Goal: Task Accomplishment & Management: Use online tool/utility

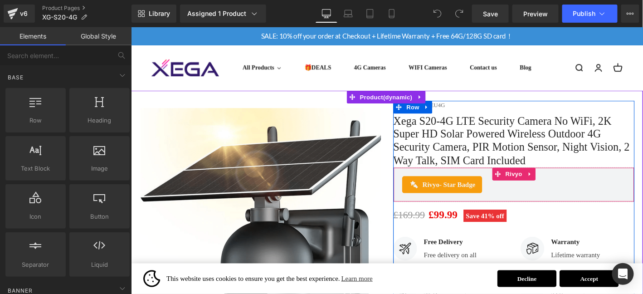
click at [619, 198] on div "Rivyo - Star Badge" at bounding box center [540, 195] width 239 height 18
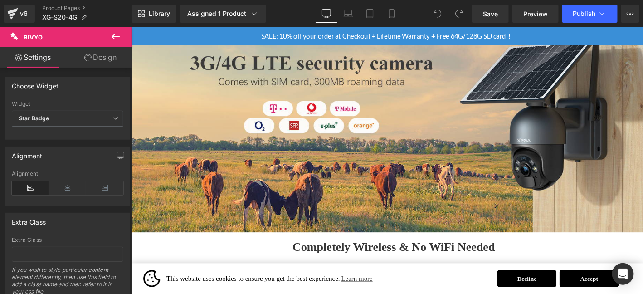
scroll to position [648, 0]
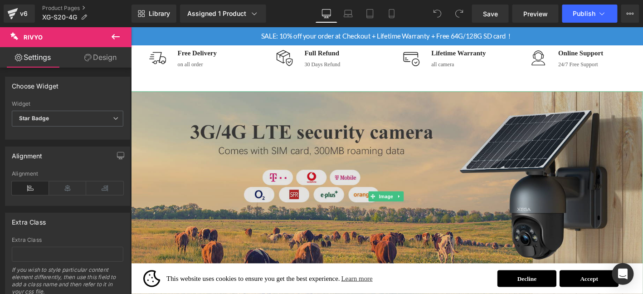
click at [341, 174] on img at bounding box center [405, 208] width 549 height 225
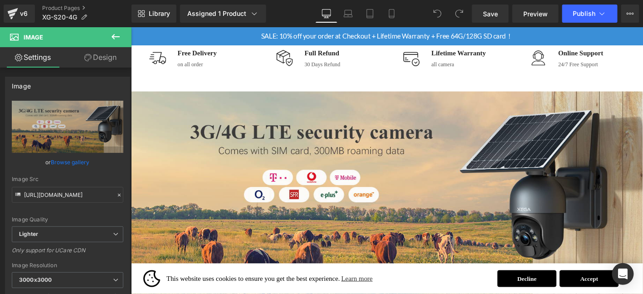
click at [117, 34] on icon at bounding box center [115, 36] width 11 height 11
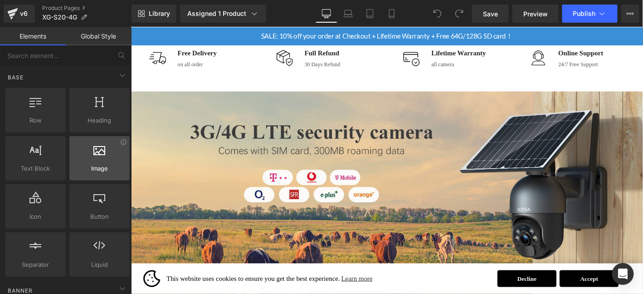
click at [100, 161] on div at bounding box center [99, 153] width 55 height 20
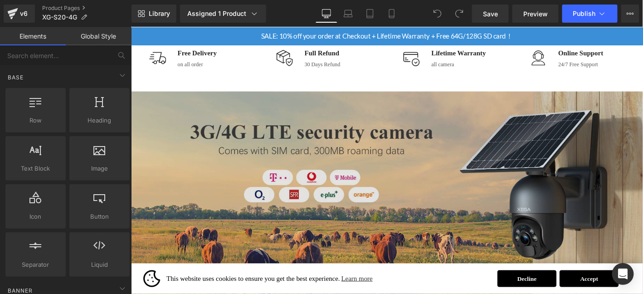
click at [243, 197] on img at bounding box center [405, 208] width 549 height 225
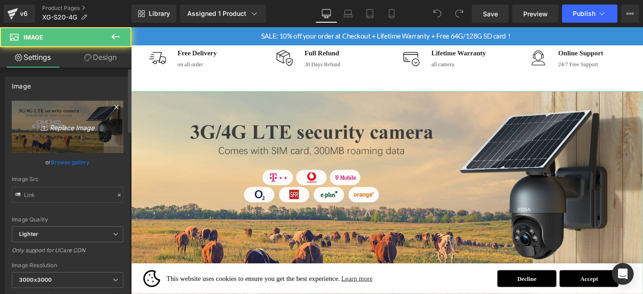
click at [74, 119] on link "Replace Image" at bounding box center [68, 127] width 112 height 52
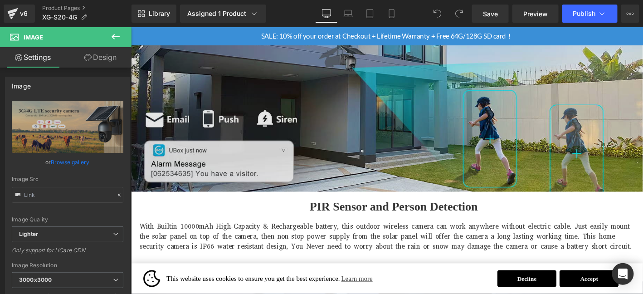
scroll to position [1343, 0]
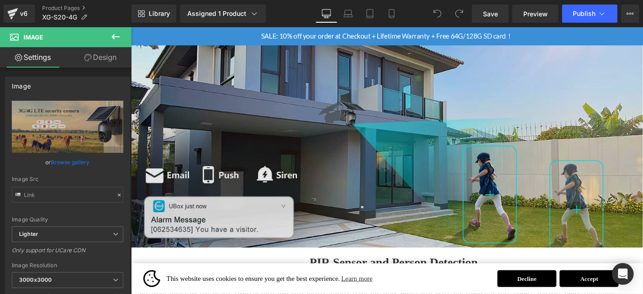
click at [465, 152] on img at bounding box center [405, 150] width 549 height 225
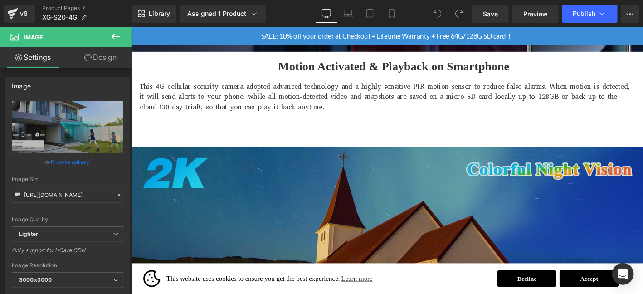
scroll to position [1873, 0]
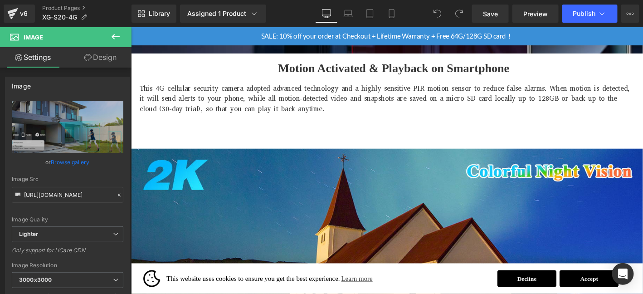
click at [285, 199] on img at bounding box center [405, 269] width 549 height 225
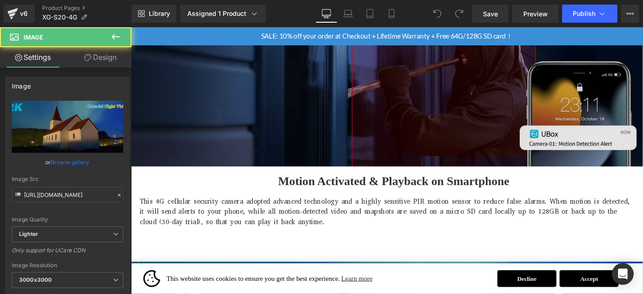
scroll to position [1646, 0]
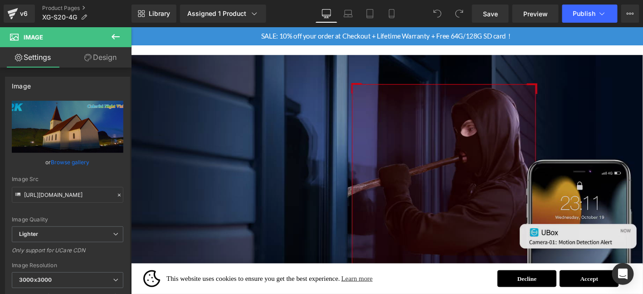
click at [315, 113] on img at bounding box center [405, 169] width 549 height 225
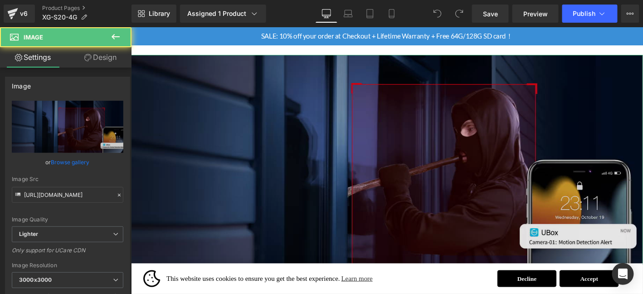
click at [84, 133] on link "Replace Image" at bounding box center [68, 127] width 112 height 52
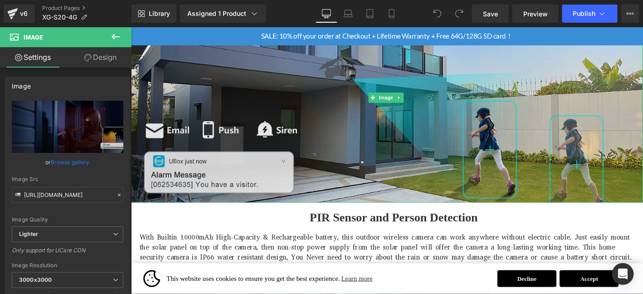
scroll to position [1404, 0]
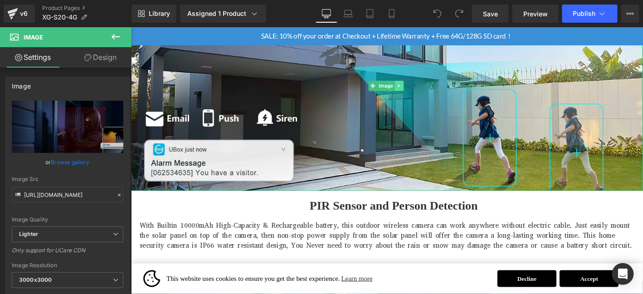
click at [419, 87] on icon at bounding box center [418, 89] width 5 height 5
click at [414, 87] on icon at bounding box center [413, 89] width 5 height 5
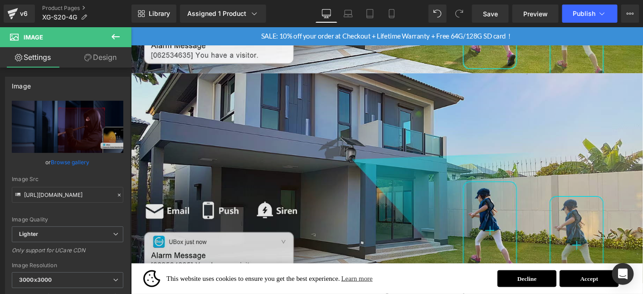
scroll to position [1538, 0]
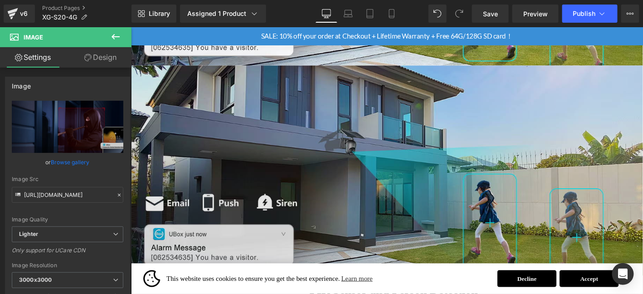
click at [512, 150] on img at bounding box center [405, 180] width 549 height 225
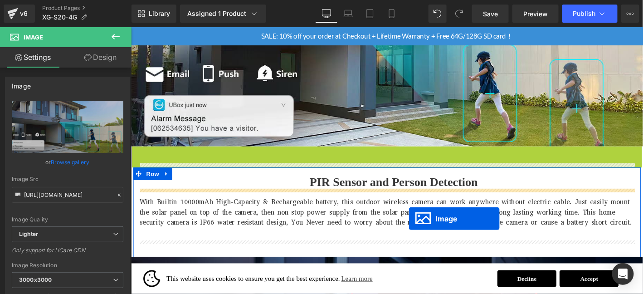
scroll to position [1482, 0]
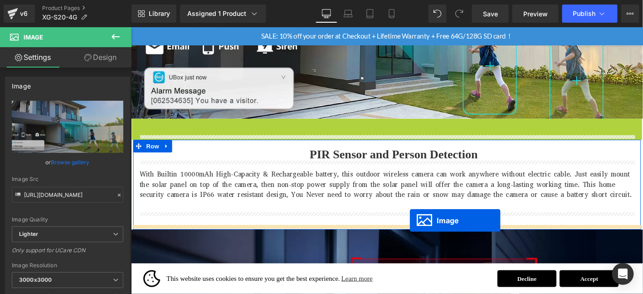
drag, startPoint x: 421, startPoint y: 227, endPoint x: 429, endPoint y: 234, distance: 10.6
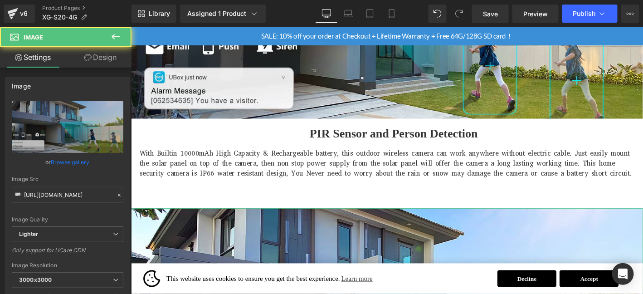
drag, startPoint x: 359, startPoint y: 241, endPoint x: 272, endPoint y: 217, distance: 90.8
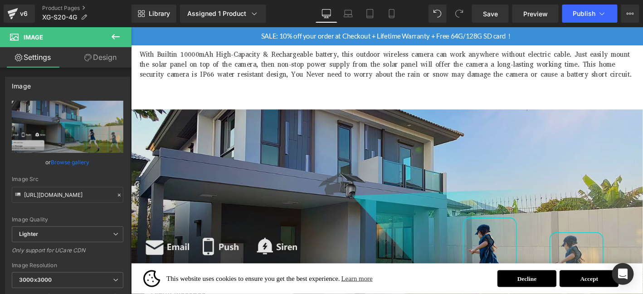
click at [264, 215] on img at bounding box center [405, 227] width 549 height 225
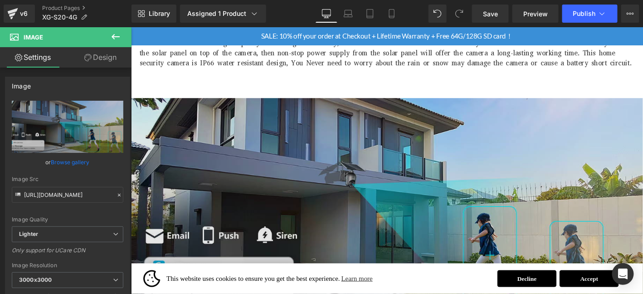
scroll to position [1663, 0]
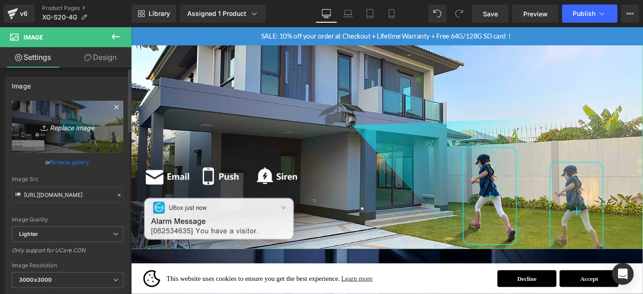
click at [85, 101] on link "Replace Image" at bounding box center [68, 127] width 112 height 52
type input "C:\fakepath\画板 13.jpg"
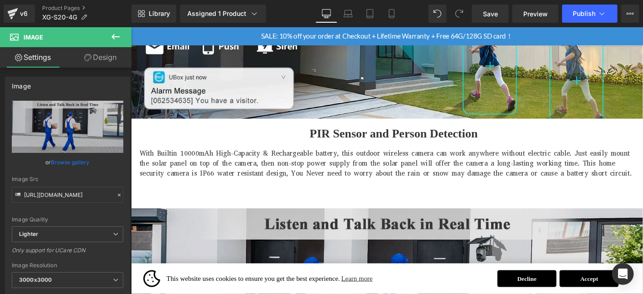
scroll to position [1557, 0]
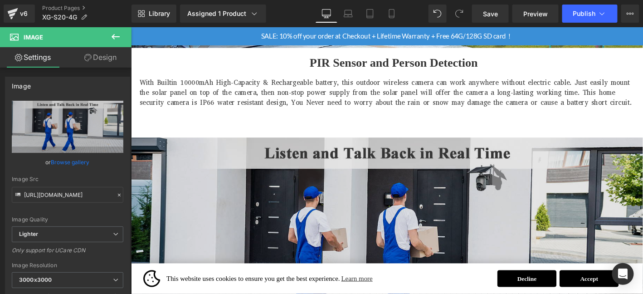
click at [416, 236] on img at bounding box center [405, 257] width 549 height 225
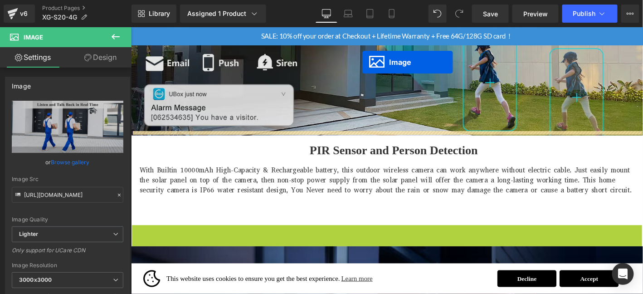
scroll to position [1445, 0]
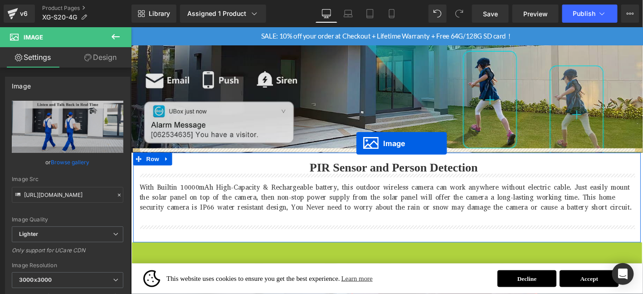
drag, startPoint x: 371, startPoint y: 60, endPoint x: 372, endPoint y: 151, distance: 91.2
click at [372, 151] on img at bounding box center [405, 49] width 549 height 225
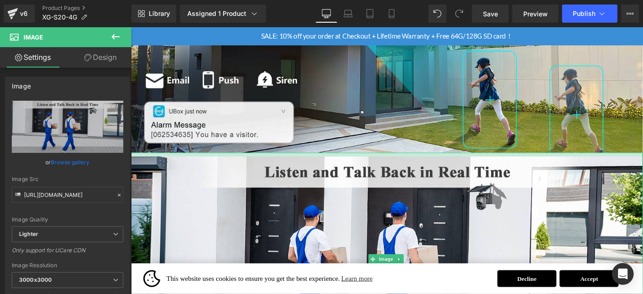
drag, startPoint x: 404, startPoint y: 159, endPoint x: 428, endPoint y: 158, distance: 24.5
click at [404, 162] on div "Image" at bounding box center [405, 275] width 549 height 229
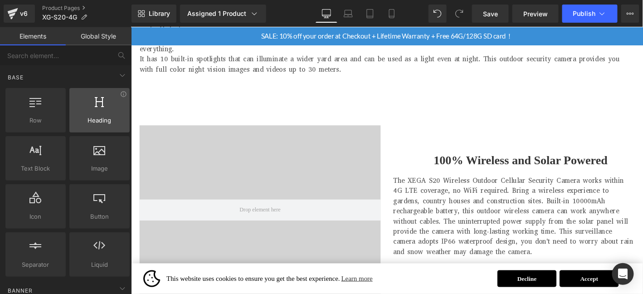
scroll to position [3395, 0]
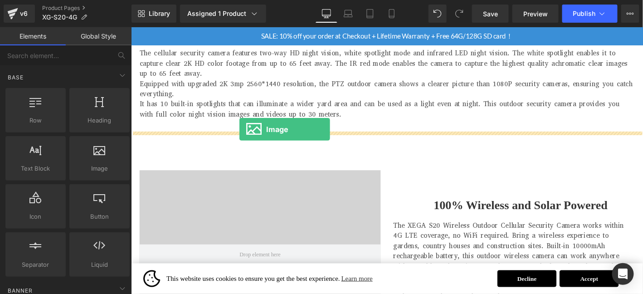
drag, startPoint x: 228, startPoint y: 185, endPoint x: 247, endPoint y: 137, distance: 52.6
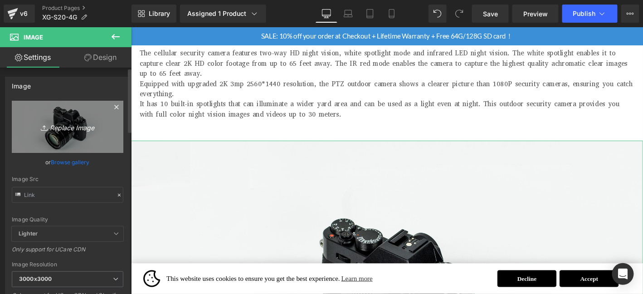
click at [62, 119] on link "Replace Image" at bounding box center [68, 127] width 112 height 52
type input "C:\fakepath\画板 19.jpg"
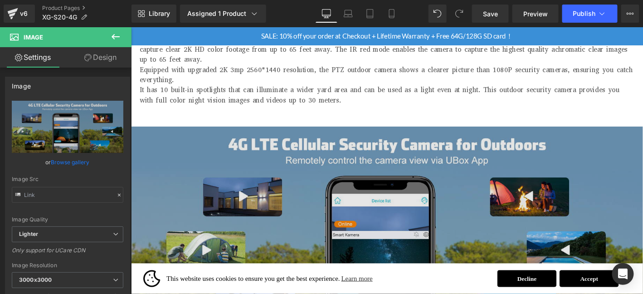
scroll to position [3425, 0]
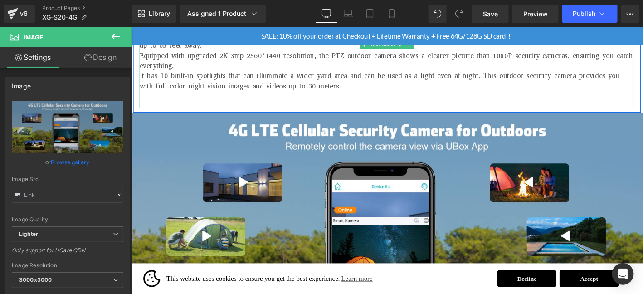
drag, startPoint x: 409, startPoint y: 81, endPoint x: 622, endPoint y: 309, distance: 311.9
click at [409, 81] on p "It has 10 built-in spotlights that can illuminate a wider yard area and can be …" at bounding box center [405, 85] width 531 height 22
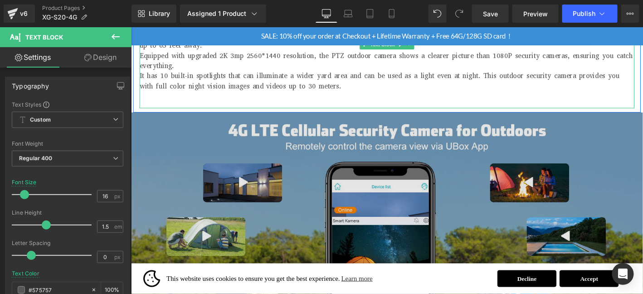
drag, startPoint x: 626, startPoint y: 82, endPoint x: 497, endPoint y: 152, distance: 146.3
click at [626, 82] on p "It has 10 built-in spotlights that can illuminate a wider yard area and can be …" at bounding box center [405, 85] width 531 height 22
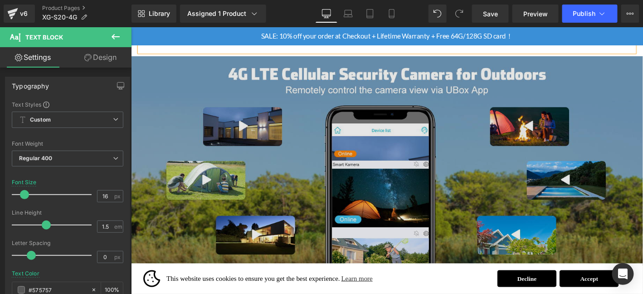
scroll to position [3455, 0]
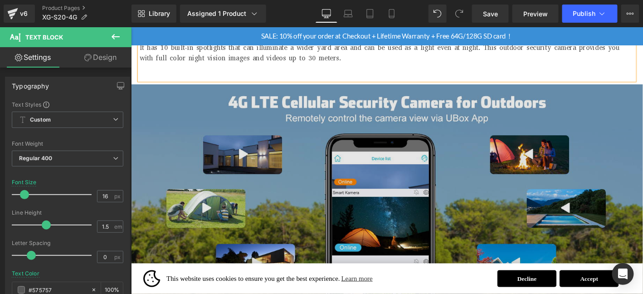
click at [365, 178] on img at bounding box center [405, 200] width 549 height 225
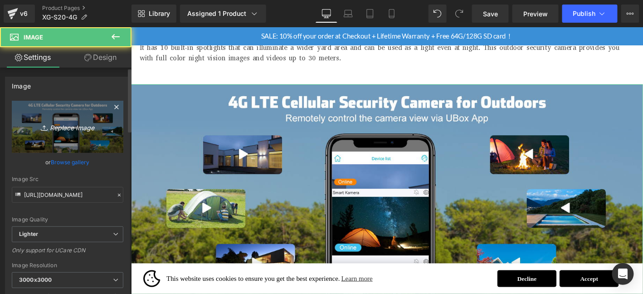
click at [65, 123] on icon "Replace Image" at bounding box center [67, 126] width 73 height 11
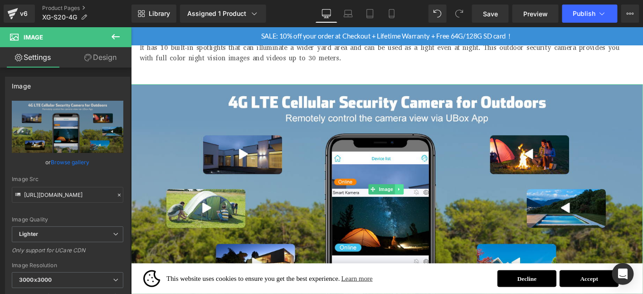
click at [415, 195] on link at bounding box center [419, 200] width 10 height 11
click at [411, 195] on link at bounding box center [414, 200] width 10 height 11
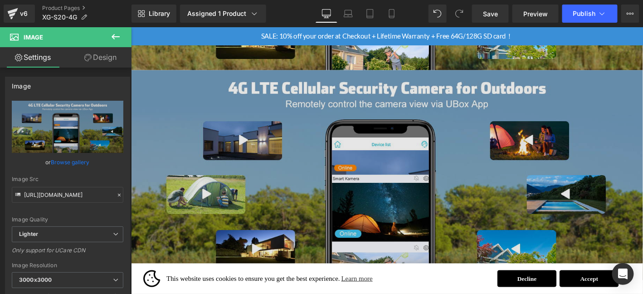
scroll to position [3604, 0]
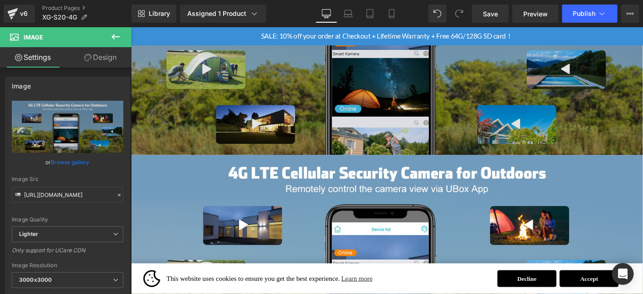
click at [257, 109] on img at bounding box center [405, 51] width 549 height 225
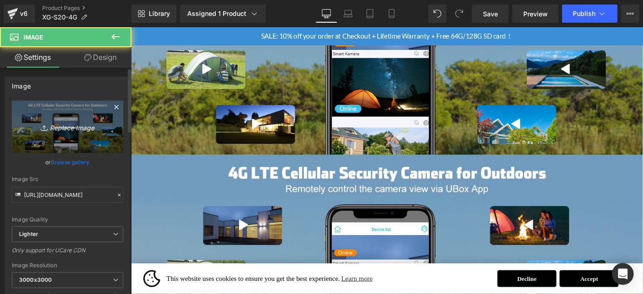
click at [63, 131] on icon "Replace Image" at bounding box center [67, 126] width 73 height 11
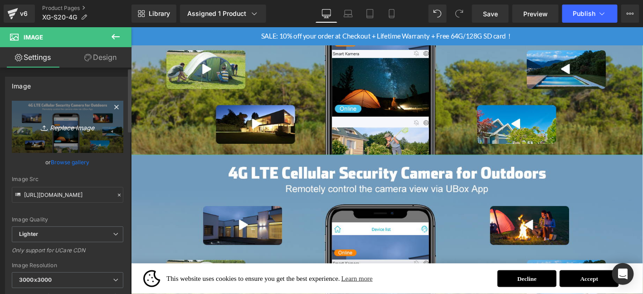
type input "C:\fakepath\画板 3--修改.jpg"
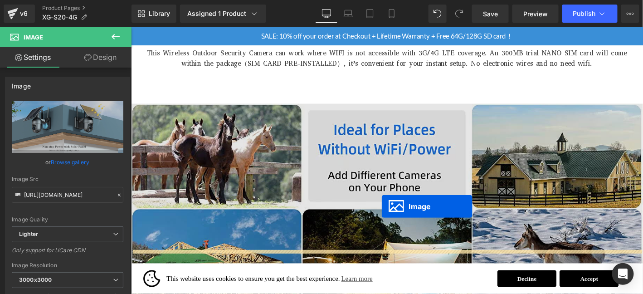
scroll to position [928, 0]
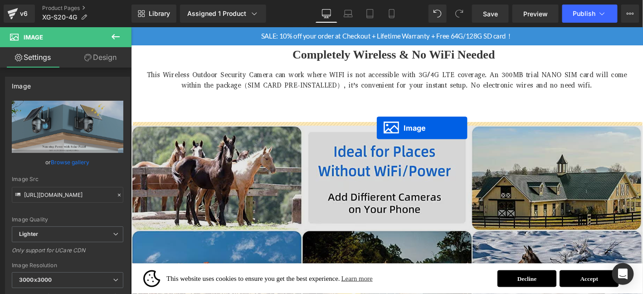
drag, startPoint x: 387, startPoint y: 204, endPoint x: 394, endPoint y: 135, distance: 69.7
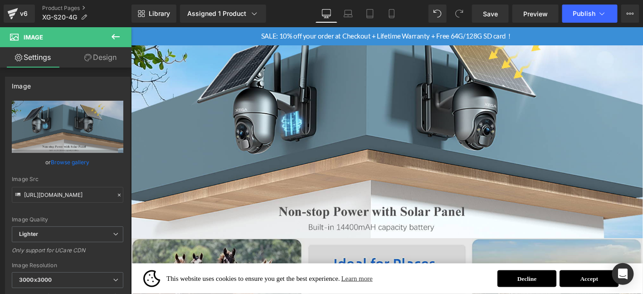
scroll to position [1170, 0]
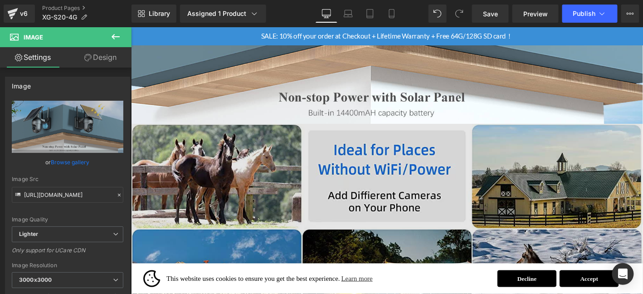
click at [387, 191] on img at bounding box center [405, 242] width 549 height 225
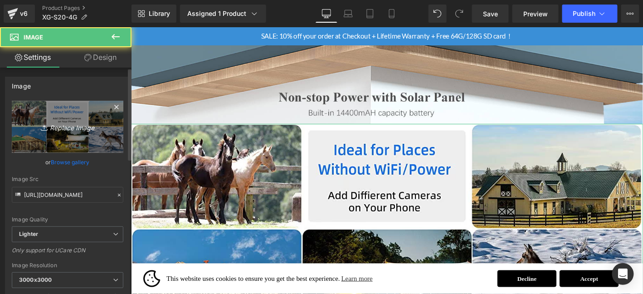
click at [68, 132] on icon "Replace Image" at bounding box center [67, 126] width 73 height 11
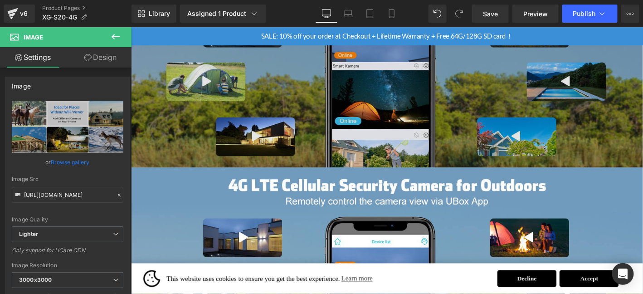
scroll to position [3828, 0]
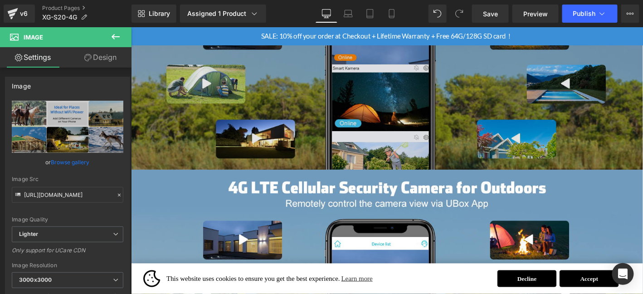
click at [270, 115] on img at bounding box center [405, 67] width 549 height 225
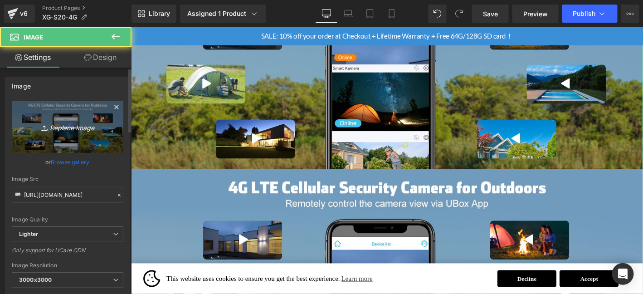
drag, startPoint x: 139, startPoint y: 88, endPoint x: 73, endPoint y: 116, distance: 72.2
click at [73, 116] on link "Replace Image" at bounding box center [68, 127] width 112 height 52
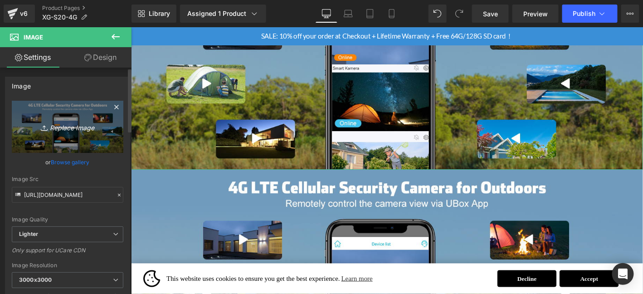
type input "C:\fakepath\画板 4.jpg"
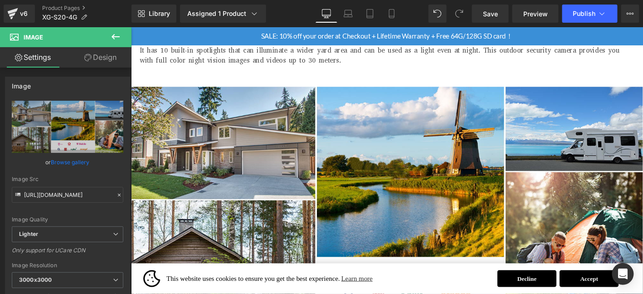
scroll to position [3556, 0]
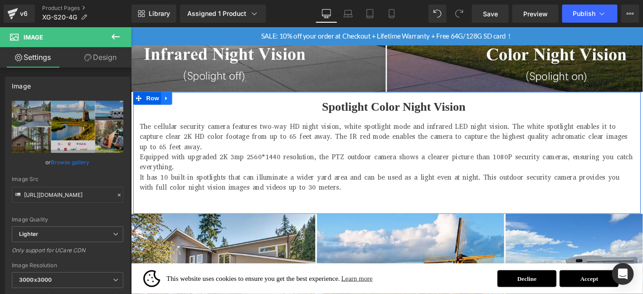
click at [166, 99] on icon at bounding box center [169, 102] width 6 height 7
click at [178, 100] on icon at bounding box center [180, 103] width 6 height 6
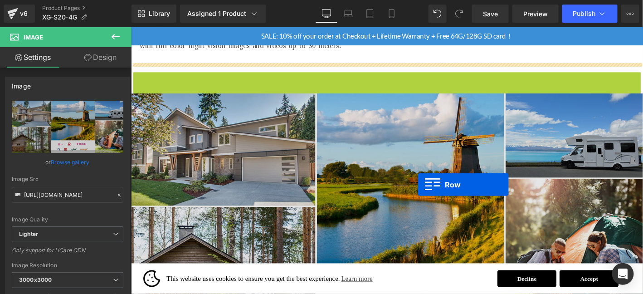
scroll to position [3724, 0]
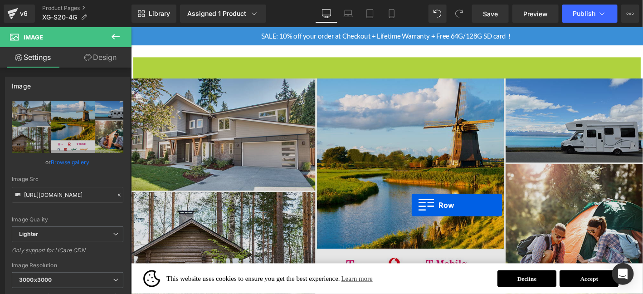
drag, startPoint x: 148, startPoint y: 71, endPoint x: 412, endPoint y: 208, distance: 297.4
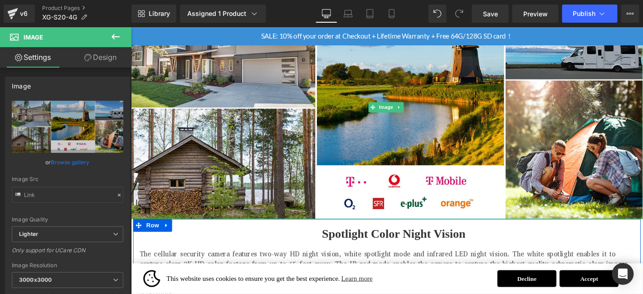
scroll to position [3811, 0]
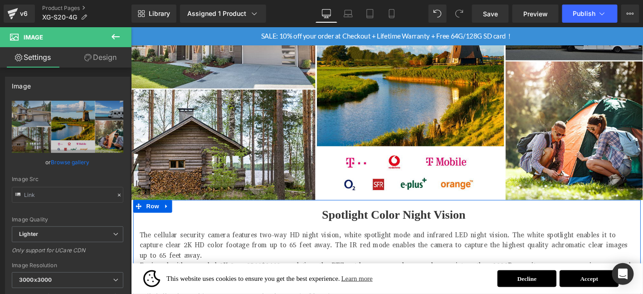
click at [416, 244] on p "The cellular security camera features two-way HD night vision, white spotlight …" at bounding box center [405, 260] width 531 height 33
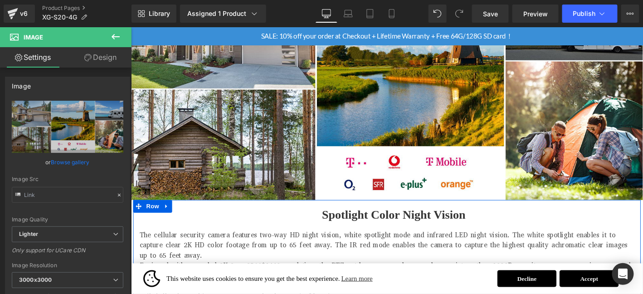
click at [416, 244] on p "The cellular security camera features two-way HD night vision, white spotlight …" at bounding box center [405, 260] width 531 height 33
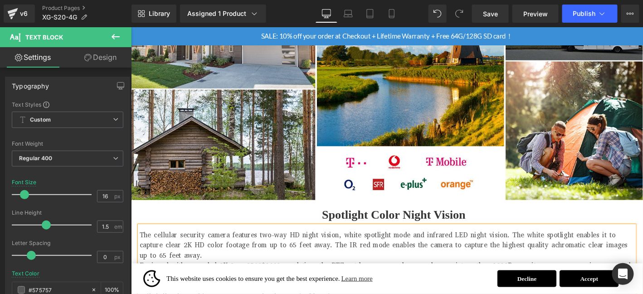
scroll to position [3911, 0]
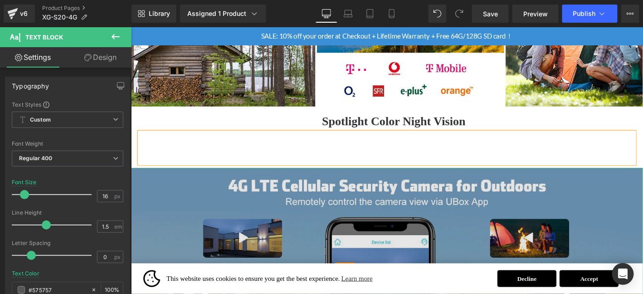
click at [585, 233] on img at bounding box center [405, 289] width 549 height 225
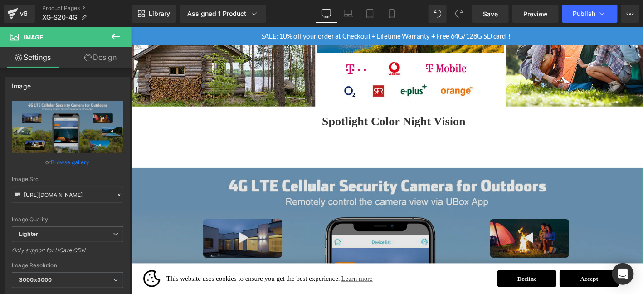
click at [404, 220] on img at bounding box center [405, 289] width 549 height 225
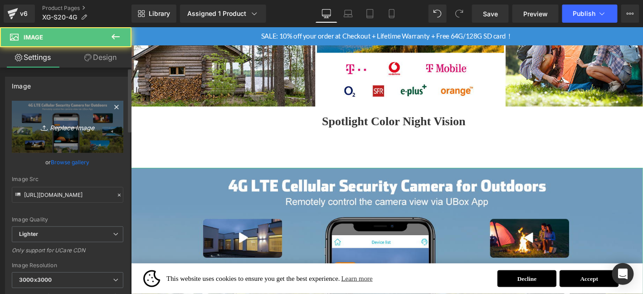
click at [102, 131] on icon "Replace Image" at bounding box center [67, 126] width 73 height 11
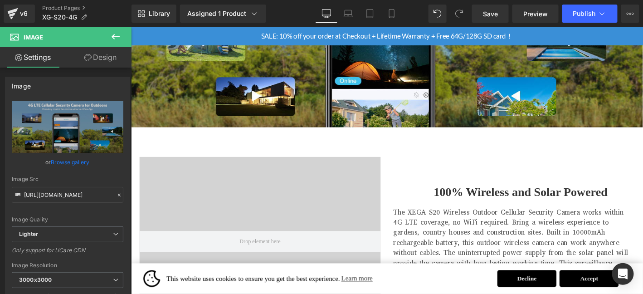
scroll to position [4093, 0]
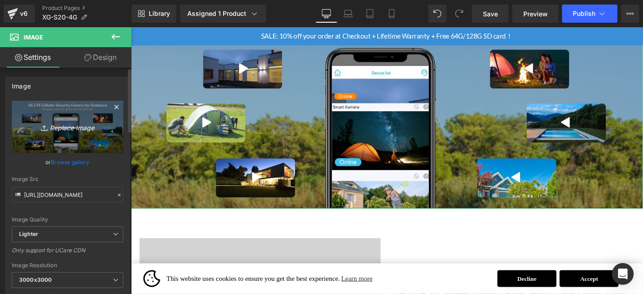
click at [80, 132] on icon "Replace Image" at bounding box center [67, 126] width 73 height 11
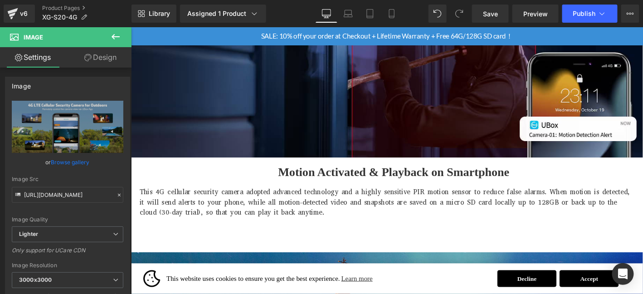
scroll to position [1977, 0]
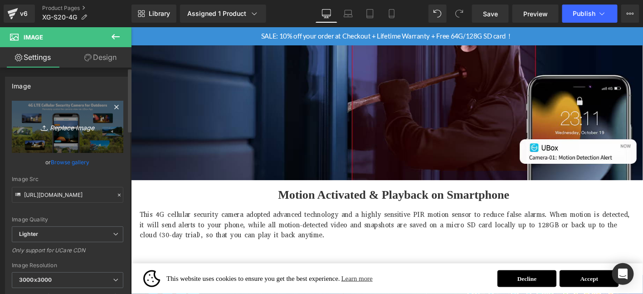
click at [48, 117] on link "Replace Image" at bounding box center [68, 127] width 112 height 52
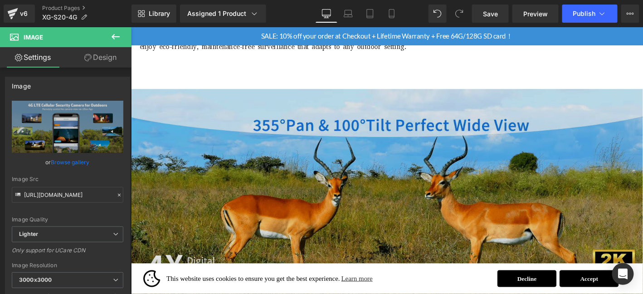
scroll to position [2521, 0]
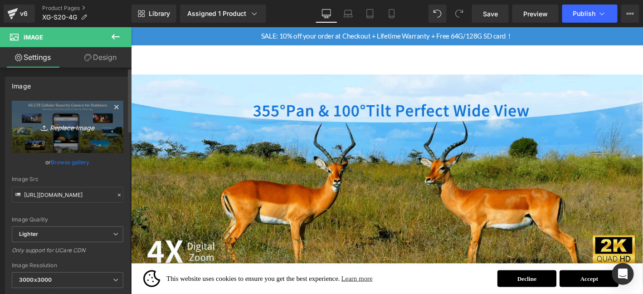
click at [80, 135] on link "Replace Image" at bounding box center [68, 127] width 112 height 52
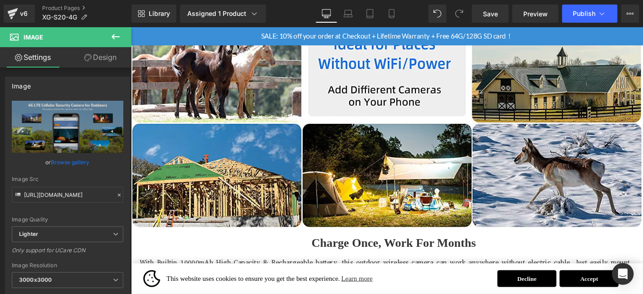
scroll to position [1402, 0]
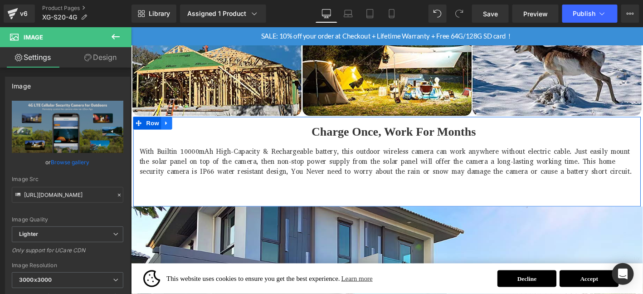
click at [168, 128] on icon at bounding box center [168, 130] width 2 height 4
click at [178, 127] on icon at bounding box center [180, 130] width 6 height 6
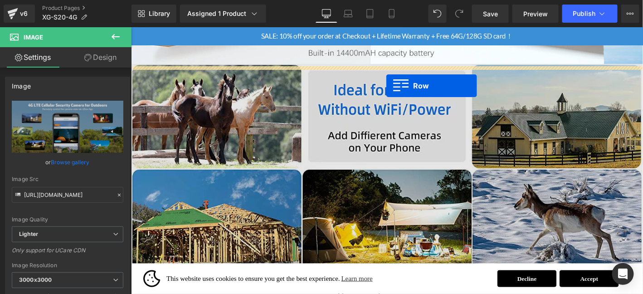
scroll to position [1176, 0]
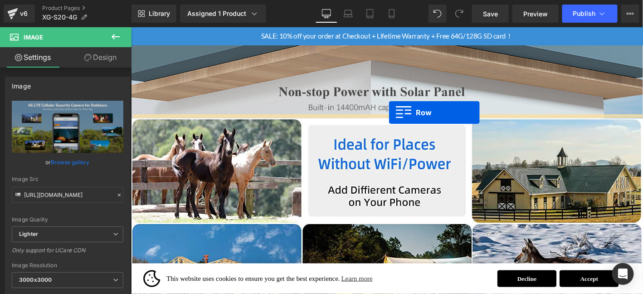
drag, startPoint x: 255, startPoint y: 54, endPoint x: 407, endPoint y: 118, distance: 164.2
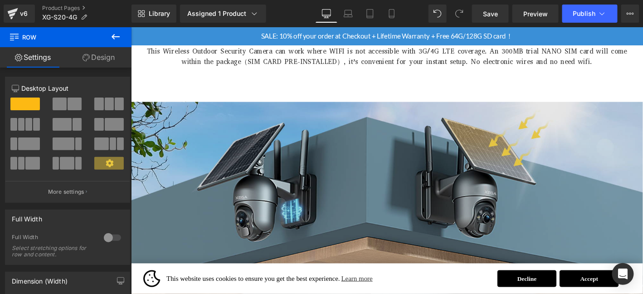
scroll to position [949, 0]
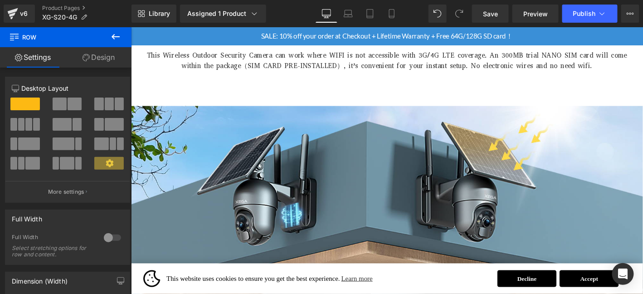
click at [109, 37] on button at bounding box center [116, 37] width 32 height 20
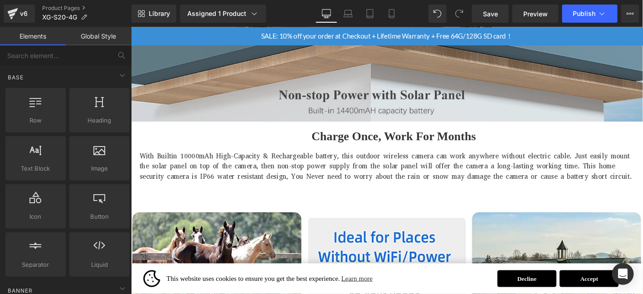
scroll to position [1146, 0]
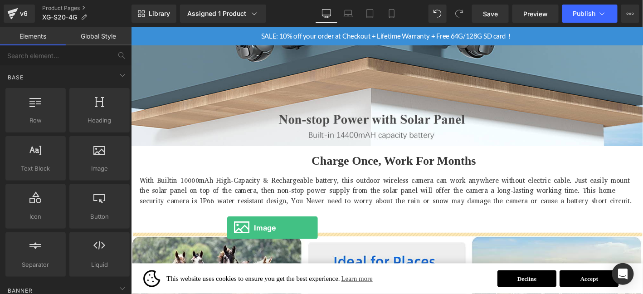
drag, startPoint x: 229, startPoint y: 183, endPoint x: 234, endPoint y: 241, distance: 58.7
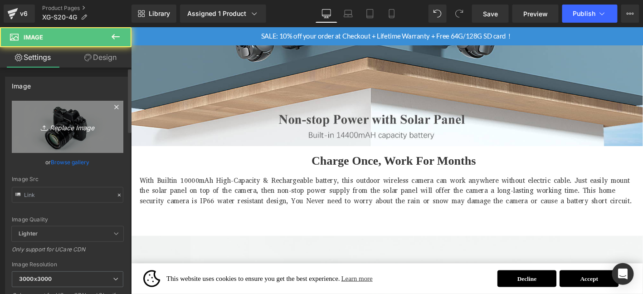
click at [83, 116] on link "Replace Image" at bounding box center [68, 127] width 112 height 52
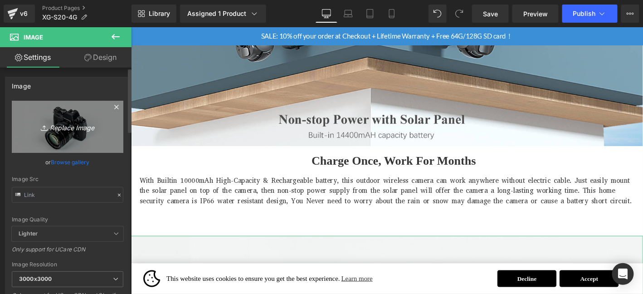
type input "C:\fakepath\画板 2.jpg"
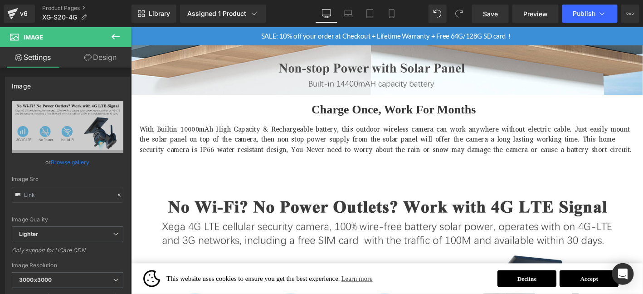
scroll to position [1176, 0]
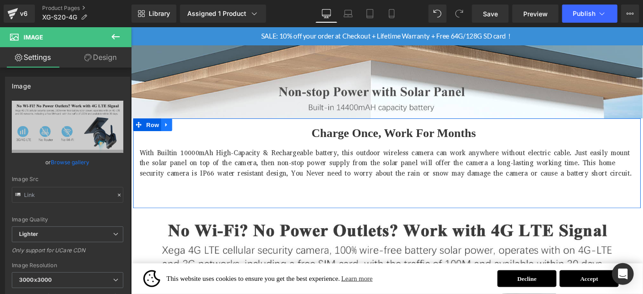
click at [166, 128] on icon at bounding box center [169, 131] width 6 height 7
click at [179, 128] on icon at bounding box center [180, 131] width 6 height 6
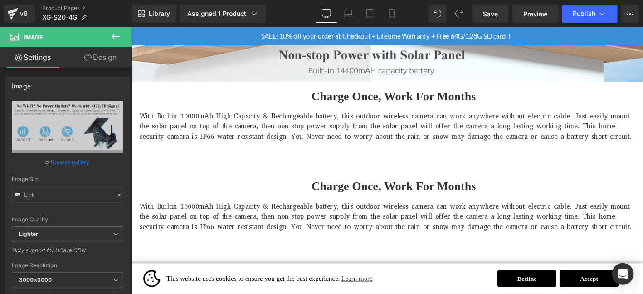
scroll to position [1329, 0]
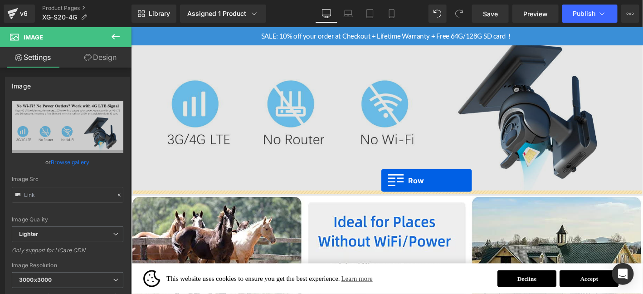
drag, startPoint x: 368, startPoint y: 161, endPoint x: 399, endPoint y: 191, distance: 43.3
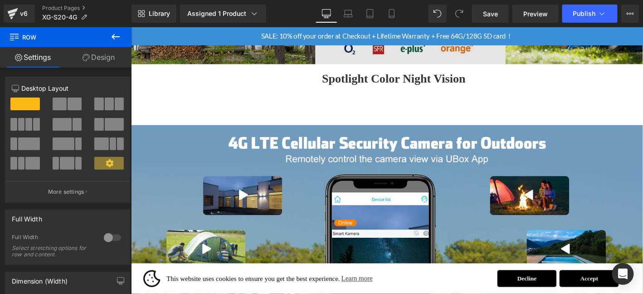
scroll to position [4273, 0]
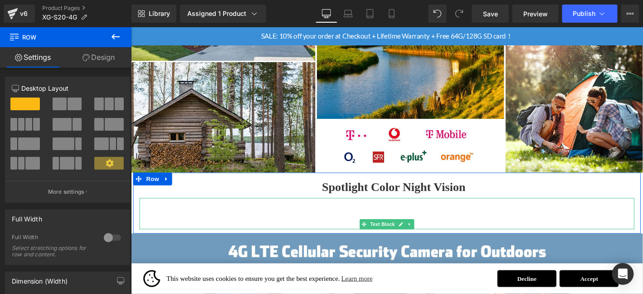
click at [368, 215] on p at bounding box center [405, 220] width 531 height 11
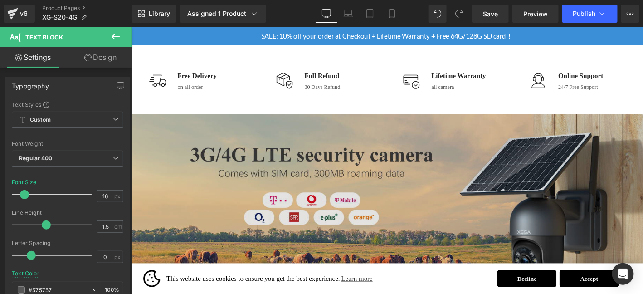
scroll to position [684, 0]
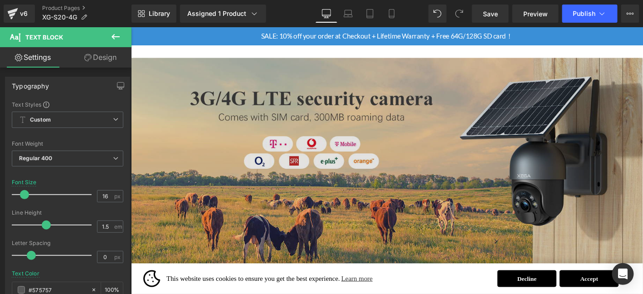
click at [362, 178] on img at bounding box center [405, 171] width 549 height 225
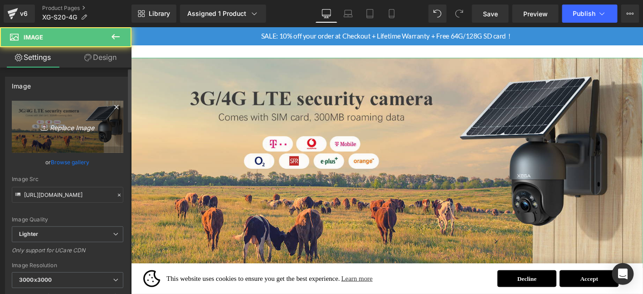
click at [66, 125] on icon "Replace Image" at bounding box center [67, 126] width 73 height 11
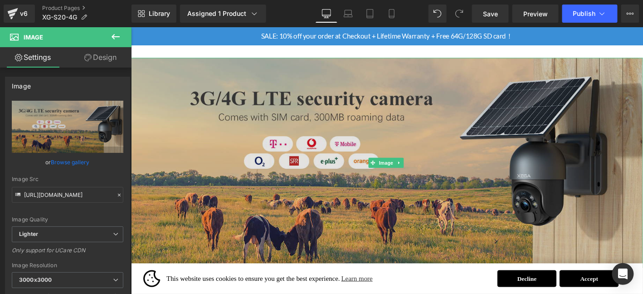
drag, startPoint x: 278, startPoint y: 166, endPoint x: 257, endPoint y: 166, distance: 21.3
click at [278, 166] on img at bounding box center [405, 171] width 549 height 225
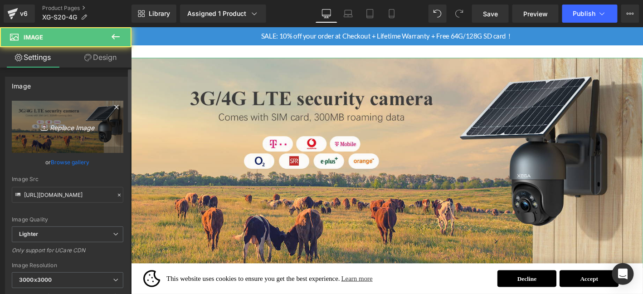
click at [47, 124] on icon at bounding box center [45, 127] width 9 height 9
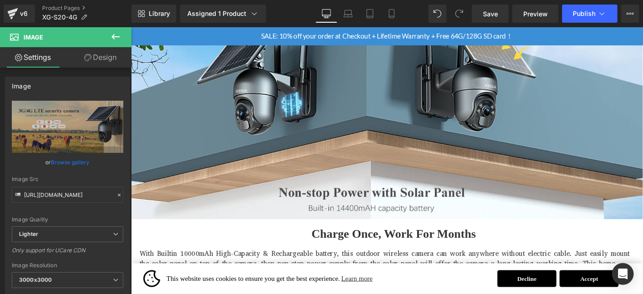
scroll to position [1123, 0]
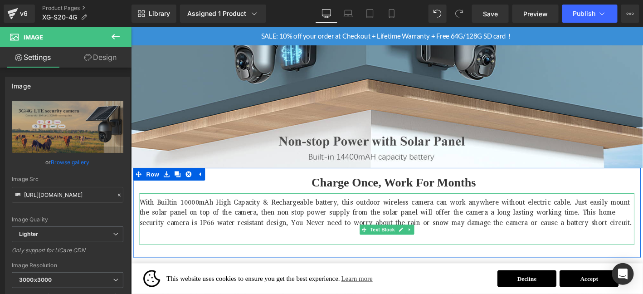
click at [178, 219] on p "With Builtin 10000mAh High-Capacity & Rechargeable battery, this outdoor wirele…" at bounding box center [405, 225] width 531 height 33
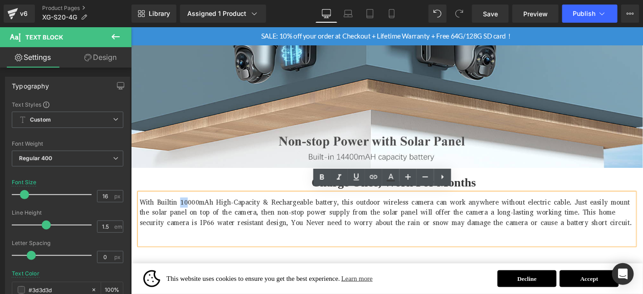
click at [184, 211] on p "With Builtin 10000mAh High-Capacity & Rechargeable battery, this outdoor wirele…" at bounding box center [405, 225] width 531 height 33
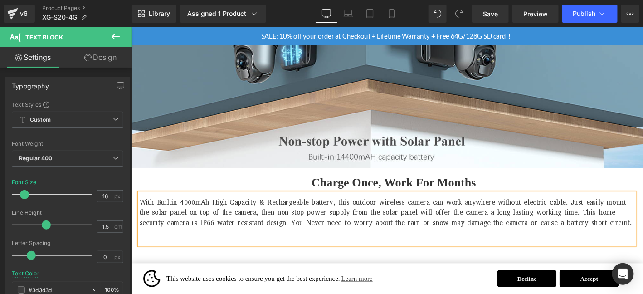
click at [182, 212] on p "With Builtin 4000mAh High-Capacity & Rechargeable battery, this outdoor wireles…" at bounding box center [405, 225] width 531 height 33
click at [188, 211] on p "With Builtin 14000mAh High-Capacity & Rechargeable battery, this outdoor wirele…" at bounding box center [405, 225] width 531 height 33
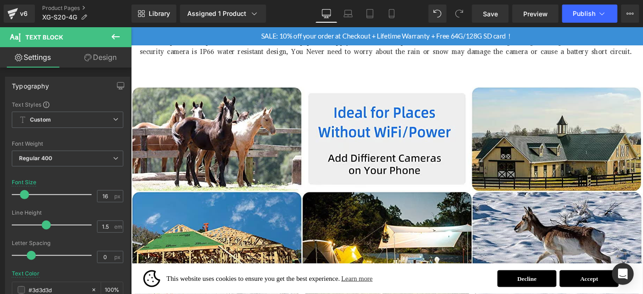
scroll to position [1444, 0]
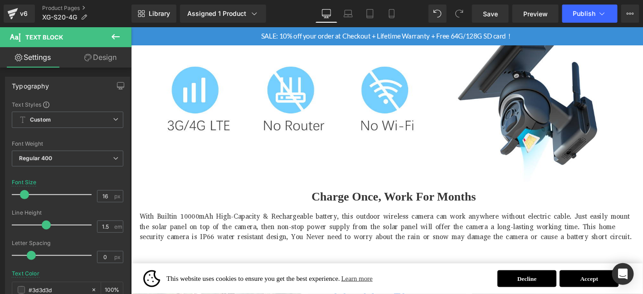
click at [445, 237] on p "With Builtin 10000mAh High-Capacity & Rechargeable battery, this outdoor wirele…" at bounding box center [405, 240] width 531 height 33
click at [0, 0] on icon at bounding box center [0, 0] width 0 height 0
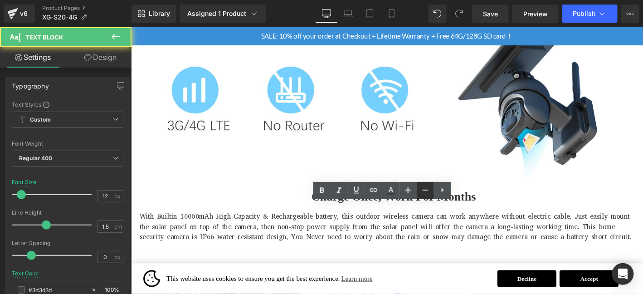
drag, startPoint x: 260, startPoint y: 183, endPoint x: 420, endPoint y: 193, distance: 159.9
click at [420, 193] on icon at bounding box center [425, 190] width 11 height 11
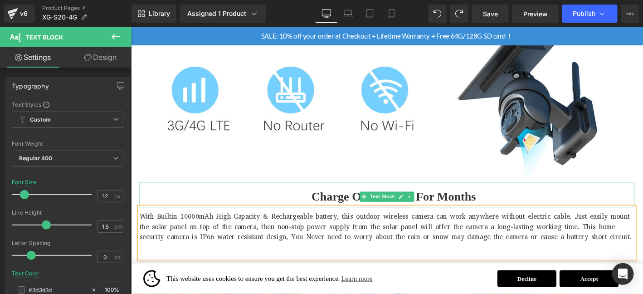
click at [341, 197] on p "Charge Once, Work For Months" at bounding box center [412, 208] width 516 height 23
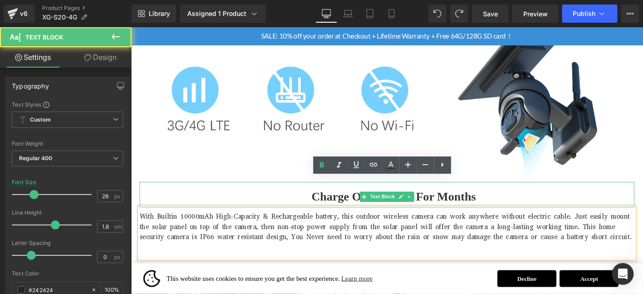
click at [339, 205] on span "Charge Once, Work For Months" at bounding box center [412, 208] width 176 height 14
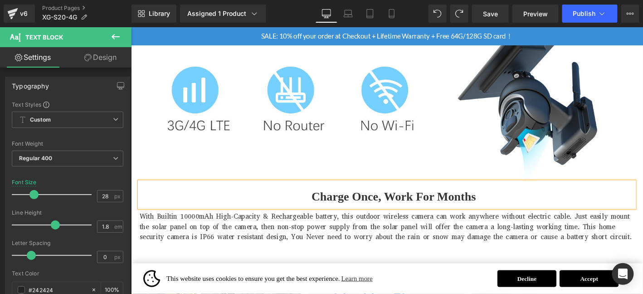
paste div
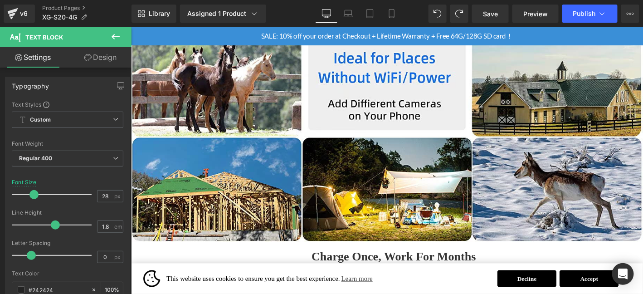
scroll to position [1776, 0]
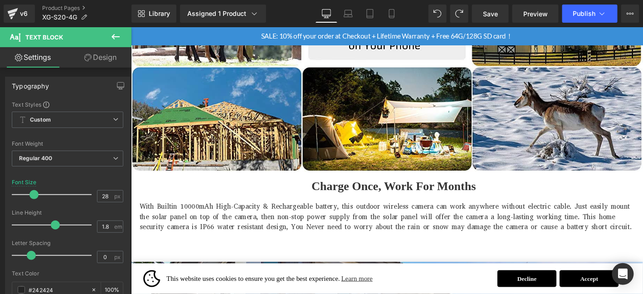
click at [333, 250] on div "With Builtin 10000mAh High-Capacity & Rechargeable battery, this outdoor wirele…" at bounding box center [405, 236] width 531 height 55
click at [330, 227] on p "With Builtin 10000mAh High-Capacity & Rechargeable battery, this outdoor wirele…" at bounding box center [405, 230] width 531 height 33
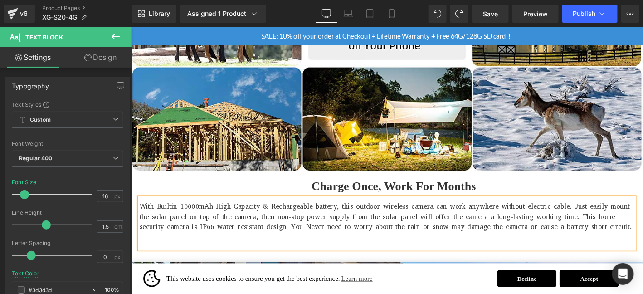
scroll to position [1489, 0]
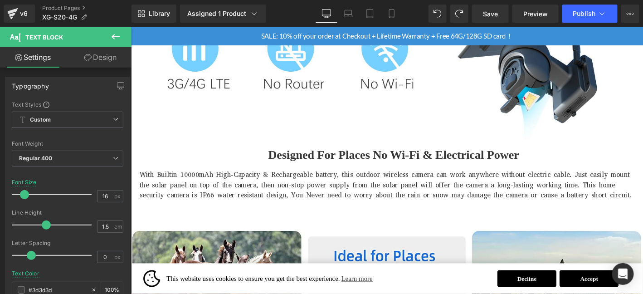
click at [277, 190] on p "With Builtin 10000mAh High-Capacity & Rechargeable battery, this outdoor wirele…" at bounding box center [405, 196] width 531 height 33
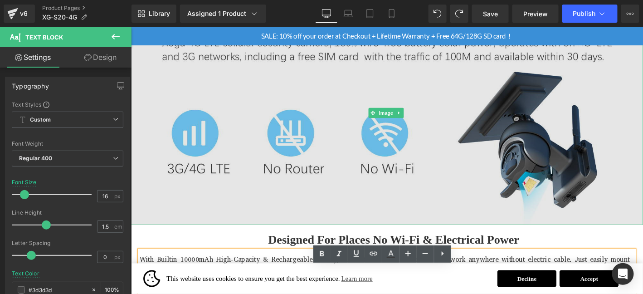
scroll to position [1292, 0]
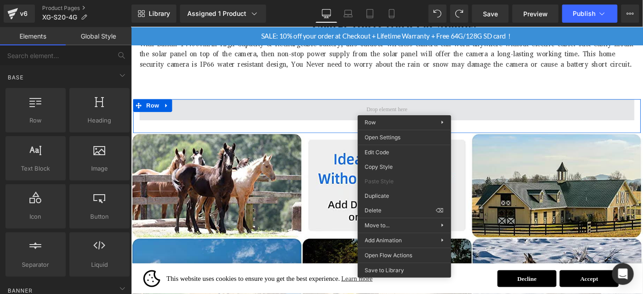
click at [191, 117] on span at bounding box center [405, 115] width 531 height 23
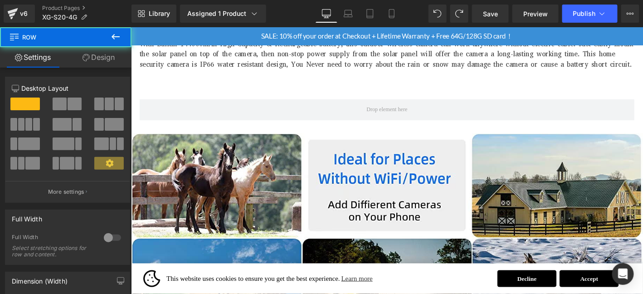
click at [166, 106] on div "Row" at bounding box center [405, 122] width 544 height 36
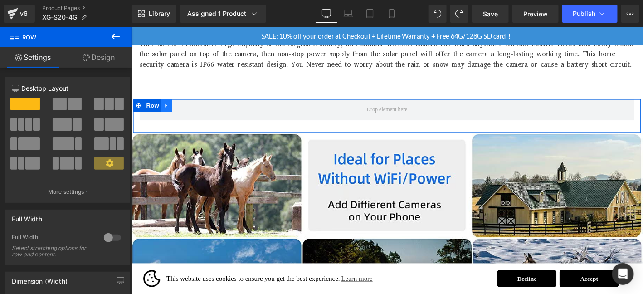
click at [164, 106] on link at bounding box center [169, 111] width 12 height 14
click at [190, 107] on icon at bounding box center [192, 110] width 6 height 7
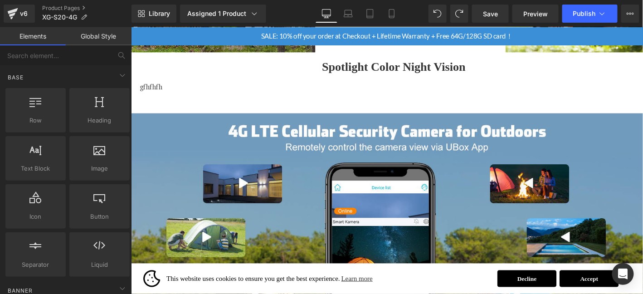
scroll to position [3999, 0]
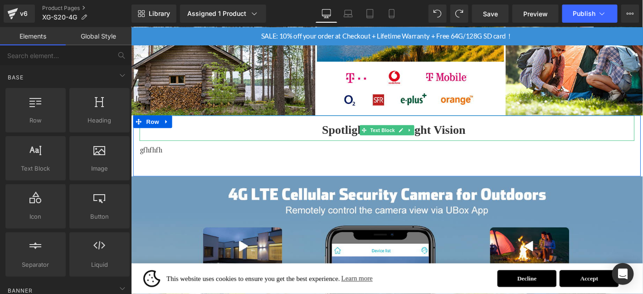
click at [356, 130] on span "Spotlight Color Night Vision" at bounding box center [412, 137] width 154 height 14
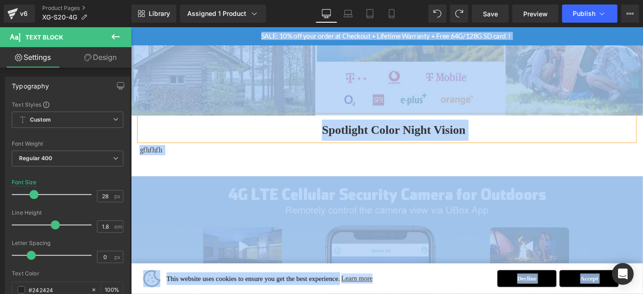
click at [356, 130] on span "Spotlight Color Night Vision" at bounding box center [412, 137] width 154 height 14
copy body "This website uses cookies to ensure you get the best experience. Learn more Dec…"
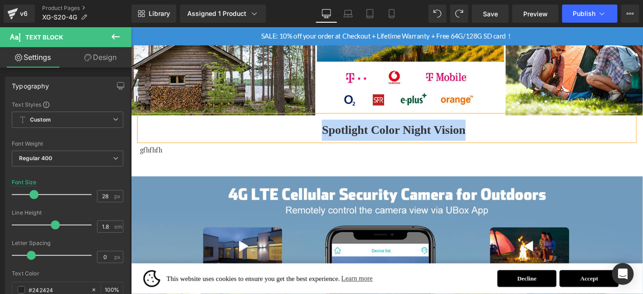
paste div
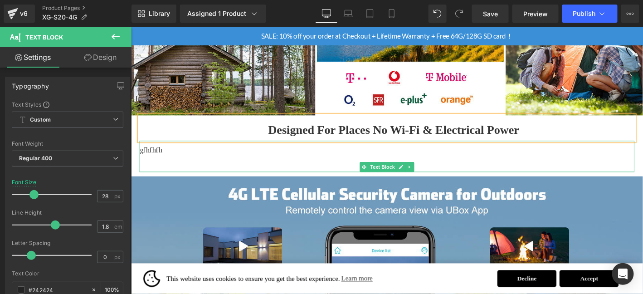
click at [152, 153] on p "gfhfhfh" at bounding box center [405, 158] width 531 height 11
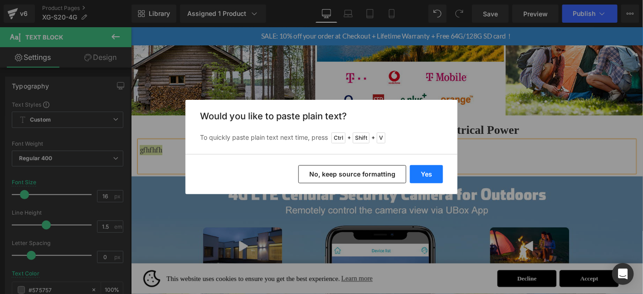
click at [436, 179] on button "Yes" at bounding box center [426, 174] width 33 height 18
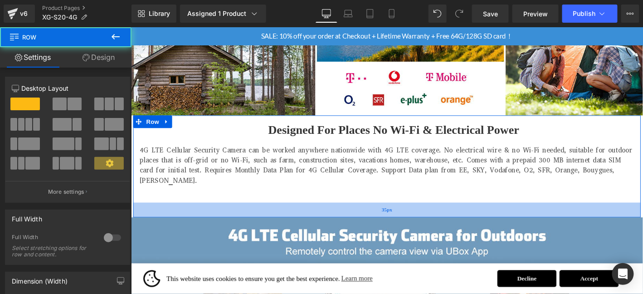
click at [498, 215] on div "35px" at bounding box center [405, 223] width 544 height 16
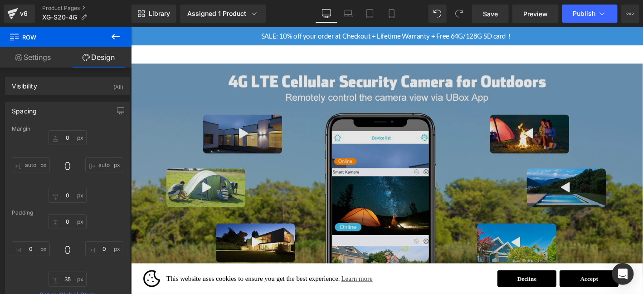
scroll to position [4135, 0]
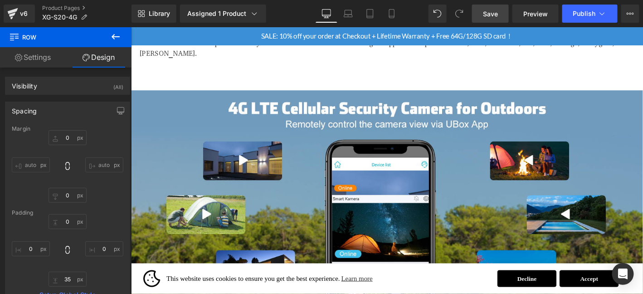
click at [503, 13] on link "Save" at bounding box center [490, 14] width 37 height 18
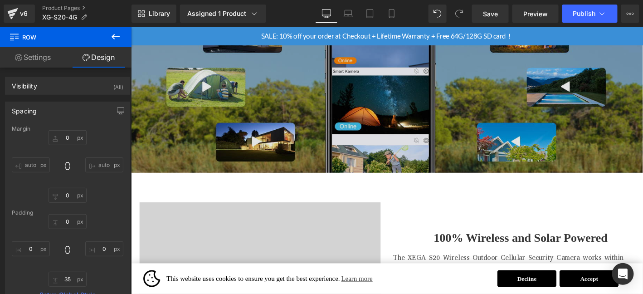
scroll to position [4284, 0]
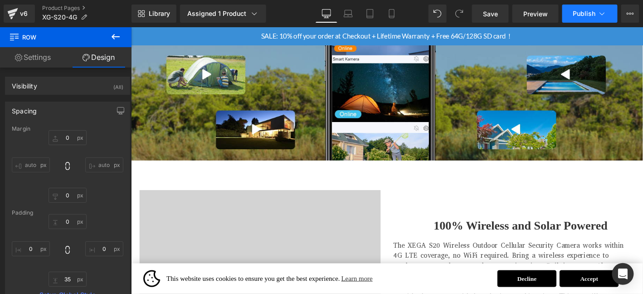
click at [591, 11] on span "Publish" at bounding box center [584, 13] width 23 height 7
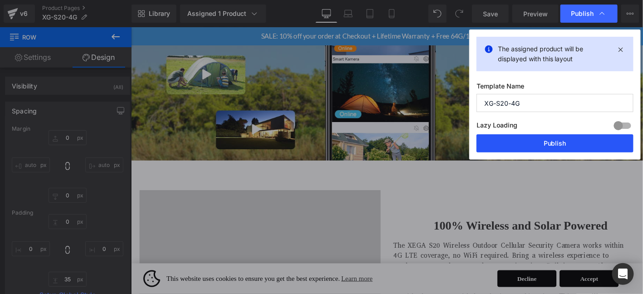
click at [564, 137] on button "Publish" at bounding box center [555, 143] width 157 height 18
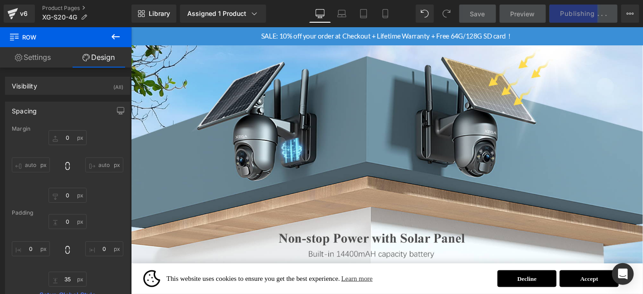
scroll to position [1010, 0]
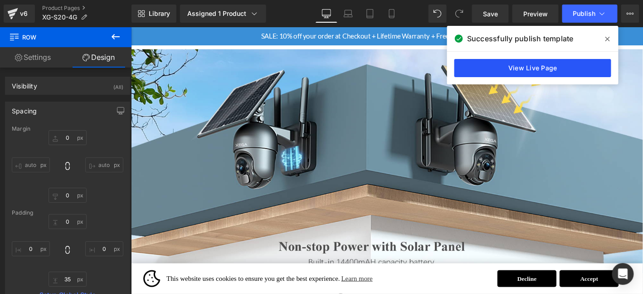
click at [610, 69] on link "View Live Page" at bounding box center [532, 68] width 157 height 18
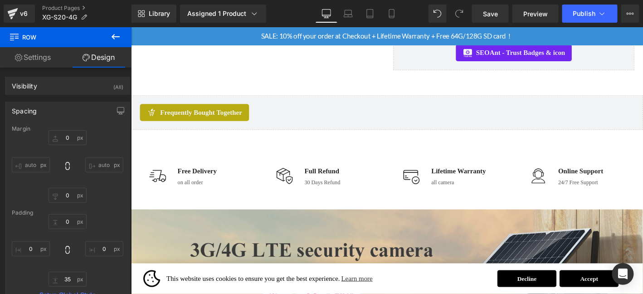
scroll to position [272, 0]
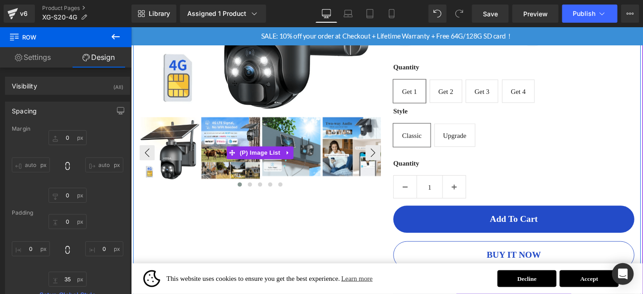
click at [225, 180] on img at bounding box center [237, 156] width 63 height 66
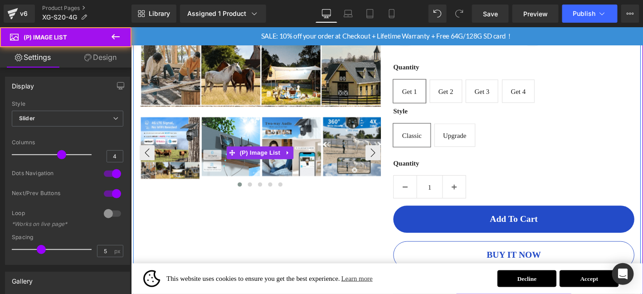
click at [269, 138] on img at bounding box center [237, 154] width 63 height 63
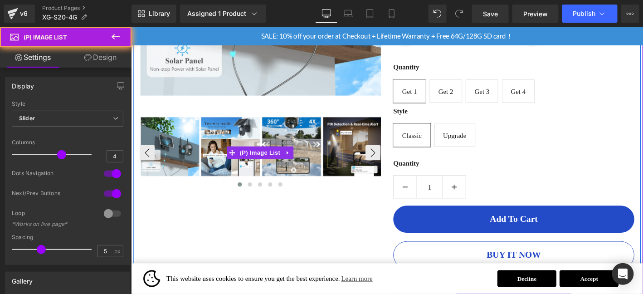
click at [229, 139] on img at bounding box center [237, 154] width 63 height 63
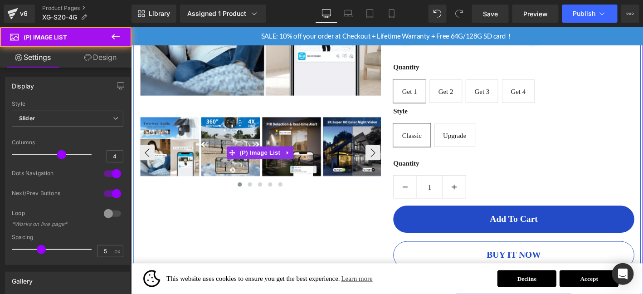
click at [188, 144] on img at bounding box center [172, 154] width 63 height 63
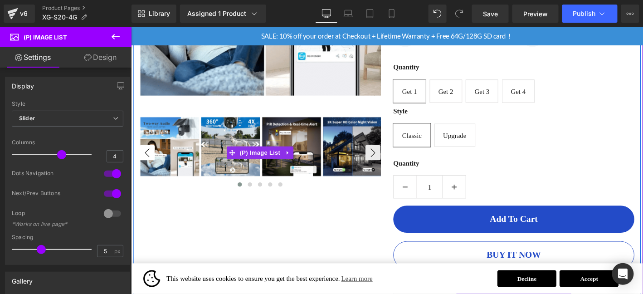
click at [150, 159] on button "‹" at bounding box center [148, 161] width 16 height 16
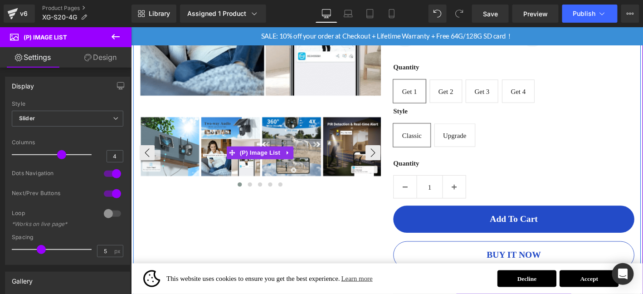
click at [171, 132] on img at bounding box center [172, 154] width 63 height 63
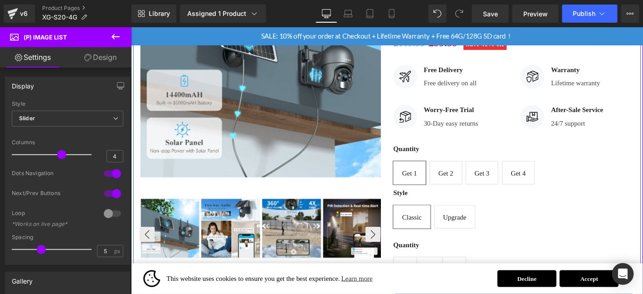
scroll to position [211, 0]
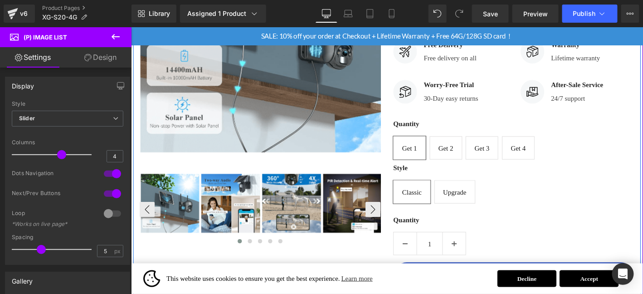
click at [239, 218] on div at bounding box center [269, 222] width 258 height 78
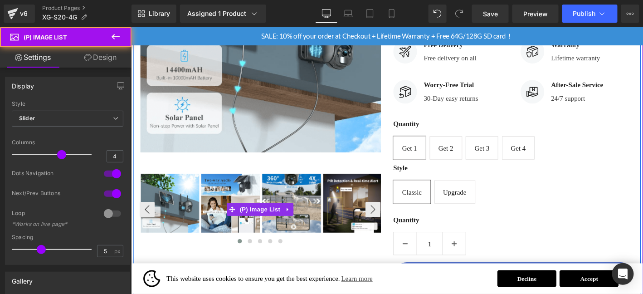
click at [372, 198] on img at bounding box center [367, 215] width 63 height 63
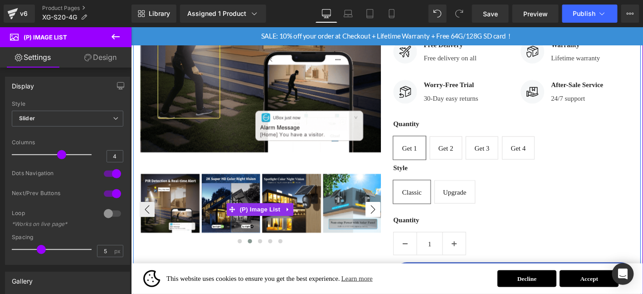
click at [386, 223] on button "›" at bounding box center [390, 222] width 16 height 16
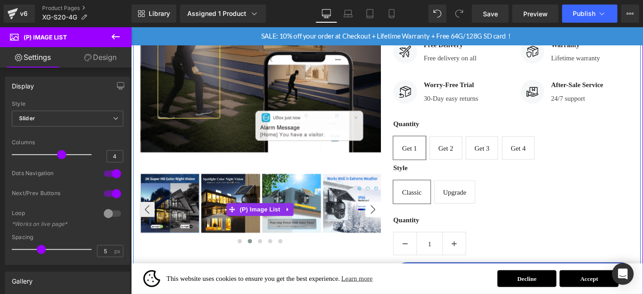
click at [386, 223] on button "›" at bounding box center [390, 222] width 16 height 16
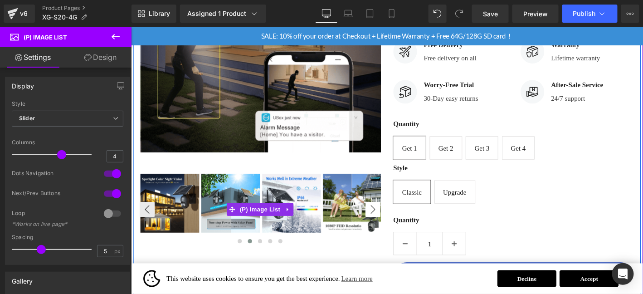
click at [386, 223] on button "›" at bounding box center [390, 222] width 16 height 16
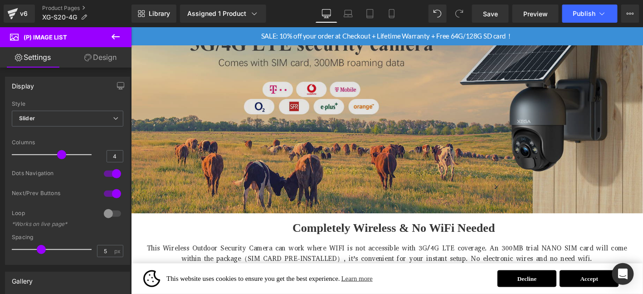
scroll to position [816, 0]
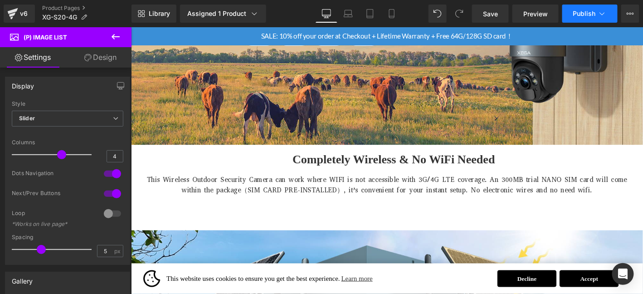
click at [591, 14] on span "Publish" at bounding box center [584, 13] width 23 height 7
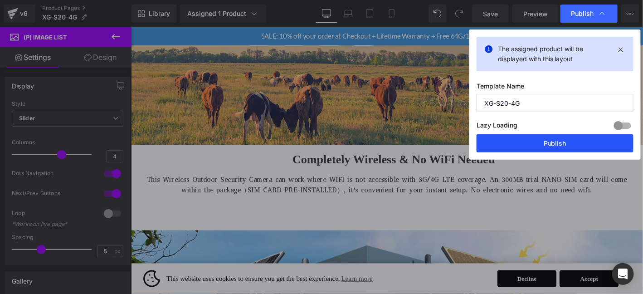
click at [558, 144] on button "Publish" at bounding box center [555, 143] width 157 height 18
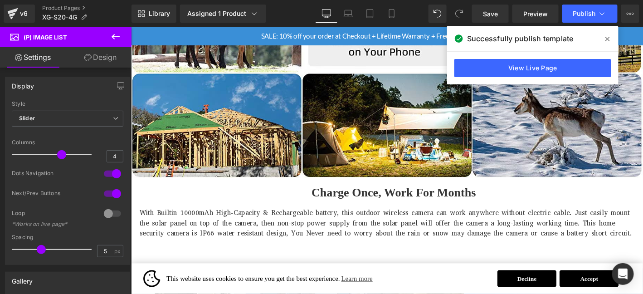
scroll to position [1436, 0]
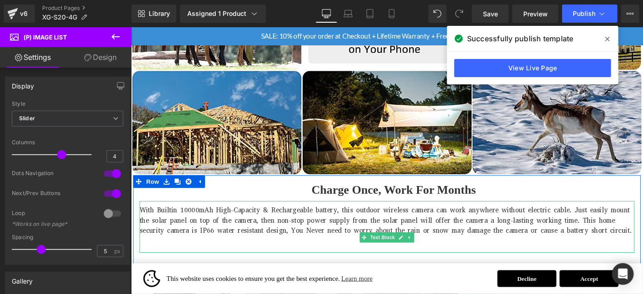
click at [396, 227] on p "With Builtin 10000mAh High-Capacity & Rechargeable battery, this outdoor wirele…" at bounding box center [405, 234] width 531 height 33
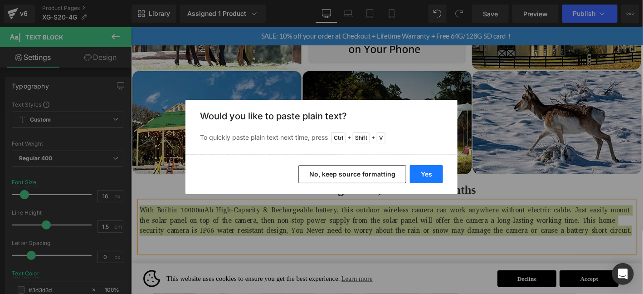
click at [434, 179] on button "Yes" at bounding box center [426, 174] width 33 height 18
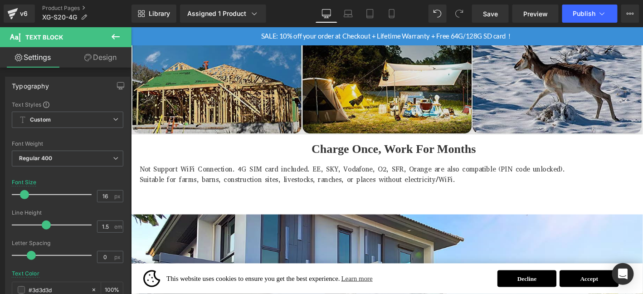
scroll to position [1481, 0]
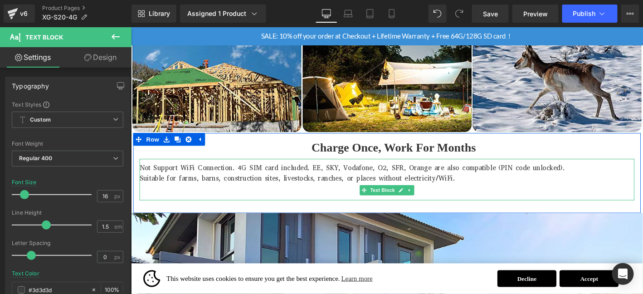
click at [219, 174] on p "Not Support WiFi Connection. 4G SIM card included. EE, SKY, Vodafone, O2, SFR, …" at bounding box center [405, 177] width 531 height 11
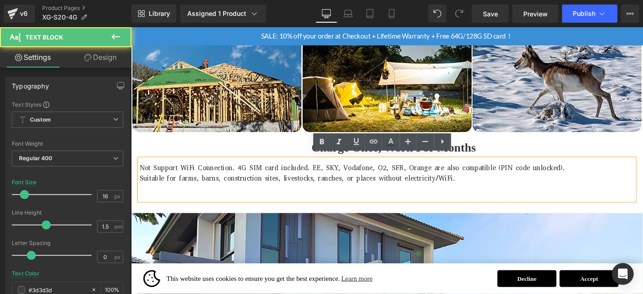
click at [414, 183] on p "Suitable for farms, barns, construction sites, livestocks, ranches, or places w…" at bounding box center [405, 188] width 531 height 11
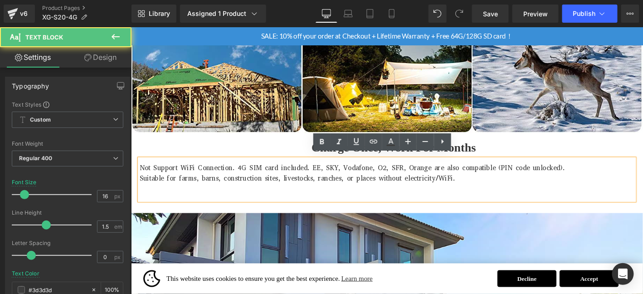
click at [414, 183] on p "Suitable for farms, barns, construction sites, livestocks, ranches, or places w…" at bounding box center [405, 188] width 531 height 11
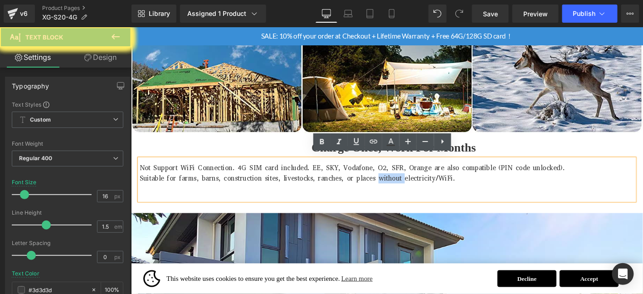
click at [414, 183] on p "Suitable for farms, barns, construction sites, livestocks, ranches, or places w…" at bounding box center [405, 188] width 531 height 11
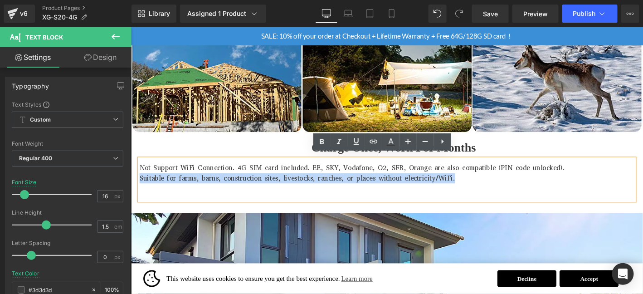
drag, startPoint x: 491, startPoint y: 186, endPoint x: 139, endPoint y: 183, distance: 352.4
click at [140, 183] on p "Suitable for farms, barns, construction sites, livestocks, ranches, or places w…" at bounding box center [405, 188] width 531 height 11
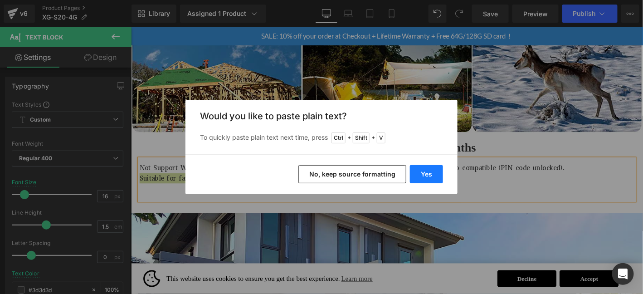
click at [441, 175] on button "Yes" at bounding box center [426, 174] width 33 height 18
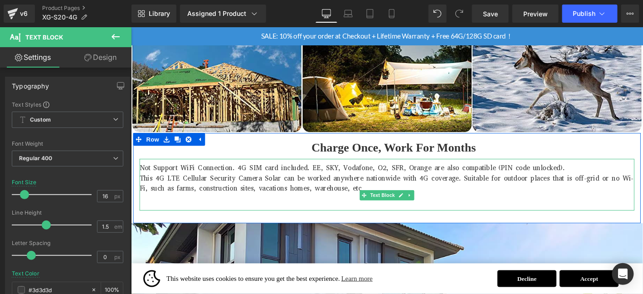
click at [501, 173] on p "Not Support WiFi Connection. 4G SIM card included. EE, SKY, Vodafone, O2, SFR, …" at bounding box center [405, 177] width 531 height 11
drag, startPoint x: 501, startPoint y: 173, endPoint x: 598, endPoint y: 171, distance: 96.6
click at [501, 173] on p "Not Support WiFi Connection. 4G SIM card included. EE, SKY, Vodafone, O2, SFR, …" at bounding box center [405, 177] width 531 height 11
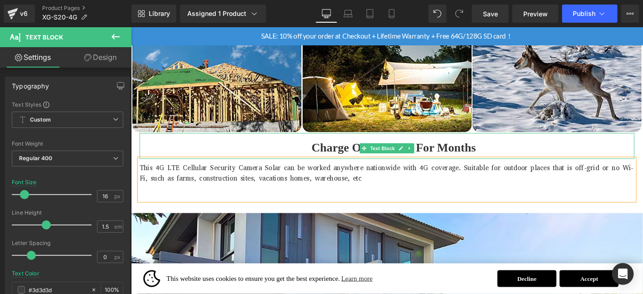
click at [371, 149] on span "Charge Once, Work For Months" at bounding box center [412, 156] width 176 height 14
click at [344, 151] on span "Charge Once, Work For Months" at bounding box center [412, 156] width 176 height 14
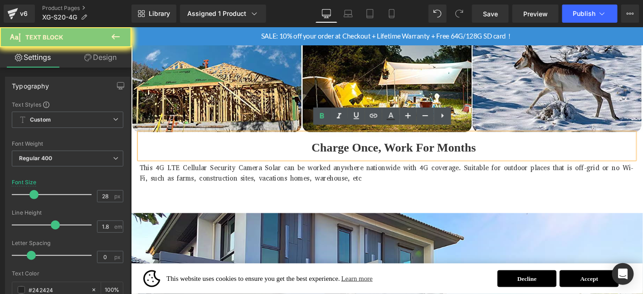
paste div
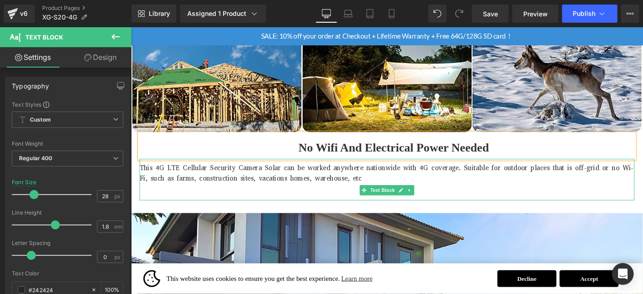
click at [444, 176] on span "This 4G LTE Cellular Security Camera Solar can be worked anywhere nationwide wi…" at bounding box center [405, 183] width 530 height 20
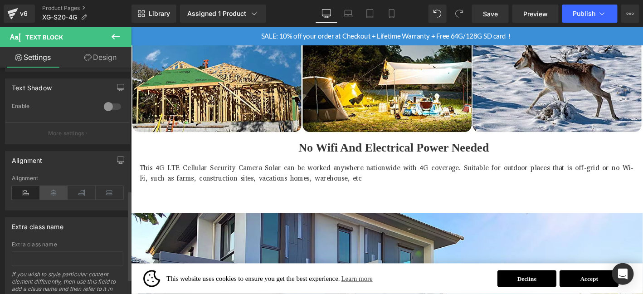
scroll to position [317, 0]
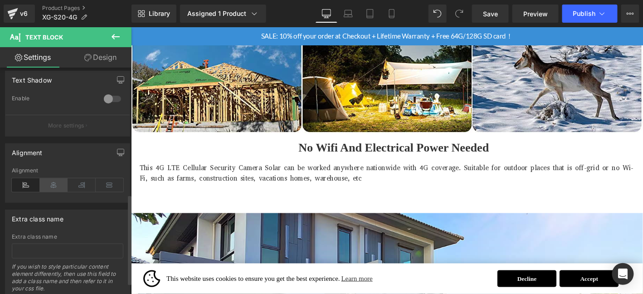
click at [49, 179] on icon at bounding box center [54, 185] width 28 height 14
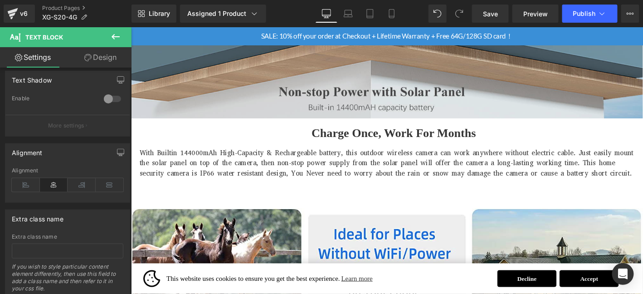
scroll to position [1118, 0]
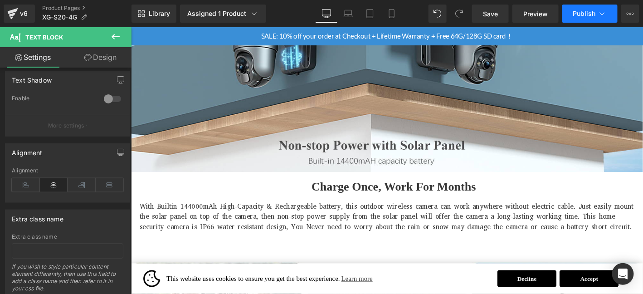
click at [599, 9] on icon at bounding box center [602, 13] width 9 height 9
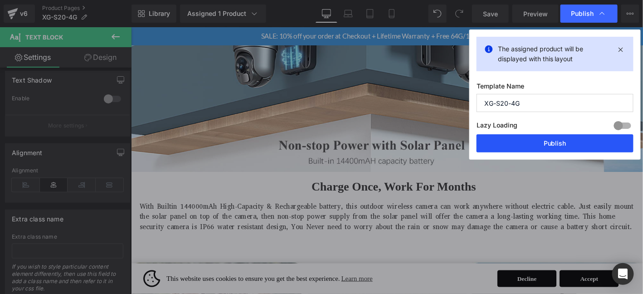
click at [563, 145] on button "Publish" at bounding box center [555, 143] width 157 height 18
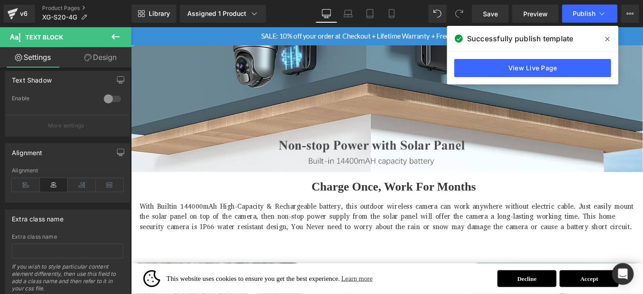
click at [609, 36] on icon at bounding box center [607, 38] width 5 height 7
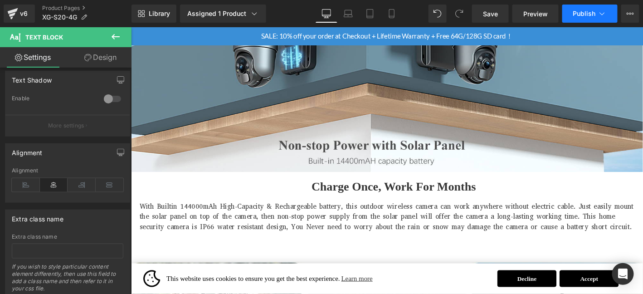
click at [580, 18] on button "Publish" at bounding box center [589, 14] width 55 height 18
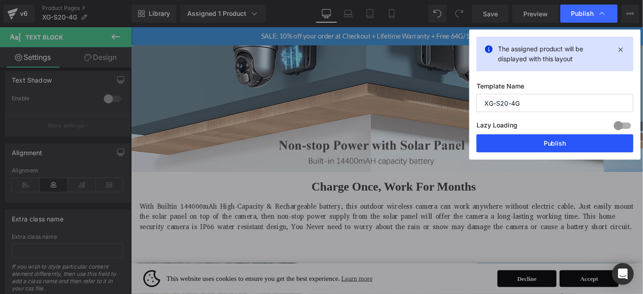
click at [554, 146] on button "Publish" at bounding box center [555, 143] width 157 height 18
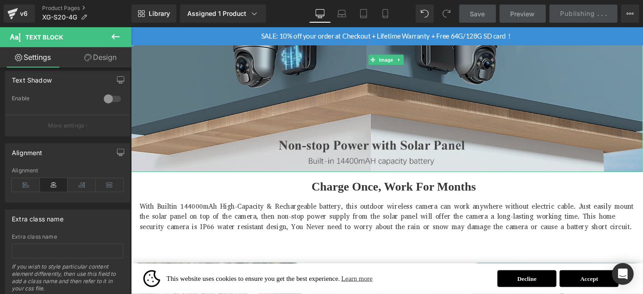
scroll to position [1043, 0]
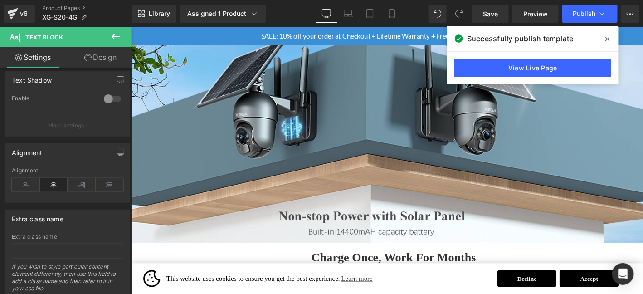
click at [536, 58] on div "View Live Page" at bounding box center [532, 68] width 171 height 33
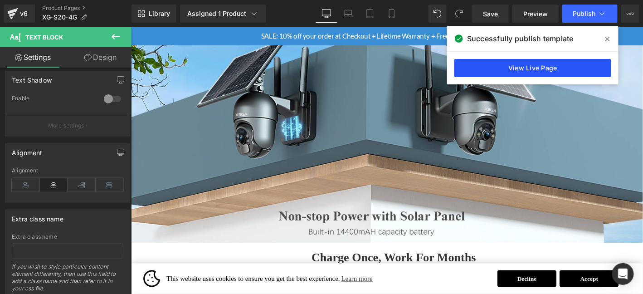
click at [531, 72] on link "View Live Page" at bounding box center [532, 68] width 157 height 18
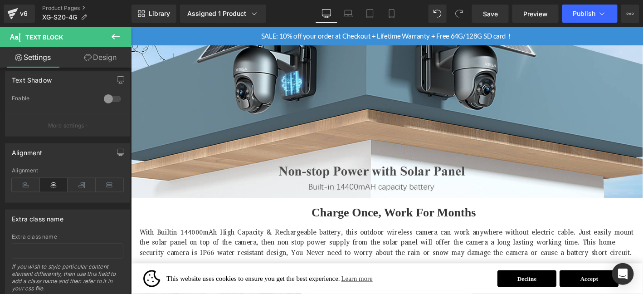
scroll to position [1164, 0]
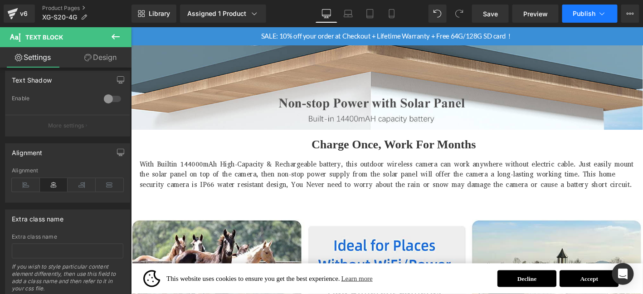
click at [588, 11] on span "Publish" at bounding box center [584, 13] width 23 height 7
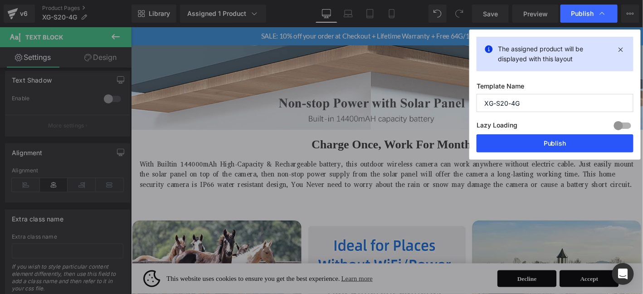
click at [599, 145] on button "Publish" at bounding box center [555, 143] width 157 height 18
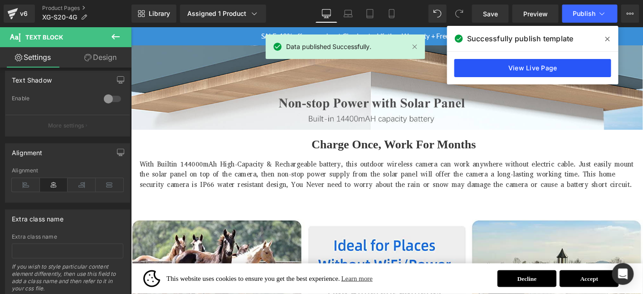
click at [572, 68] on link "View Live Page" at bounding box center [532, 68] width 157 height 18
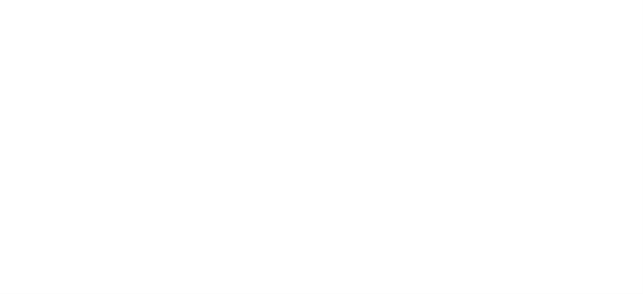
drag, startPoint x: 610, startPoint y: 188, endPoint x: 576, endPoint y: 182, distance: 34.6
click at [610, 188] on body at bounding box center [321, 147] width 643 height 294
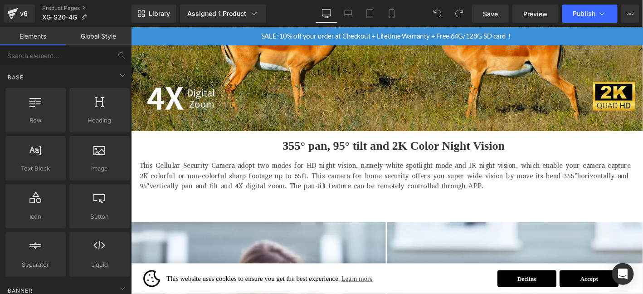
scroll to position [2827, 0]
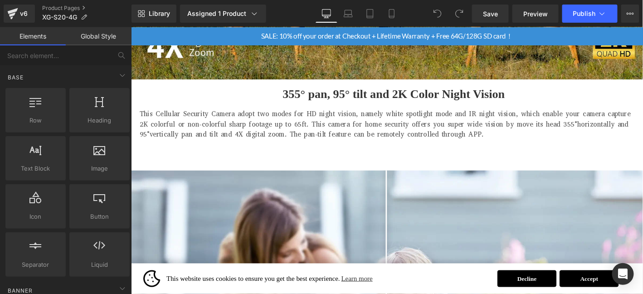
click at [360, 91] on span "355° pan, 95° tilt and 2K Color Night Vision" at bounding box center [412, 98] width 238 height 14
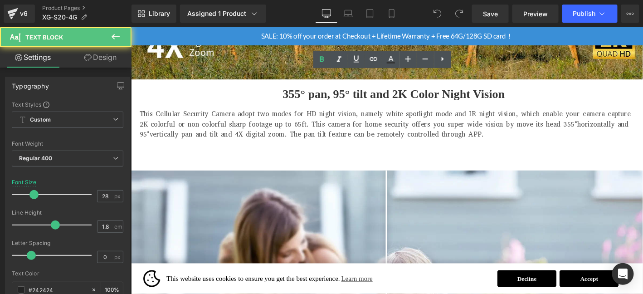
click at [356, 91] on span "355° pan, 95° tilt and 2K Color Night Vision" at bounding box center [412, 98] width 238 height 14
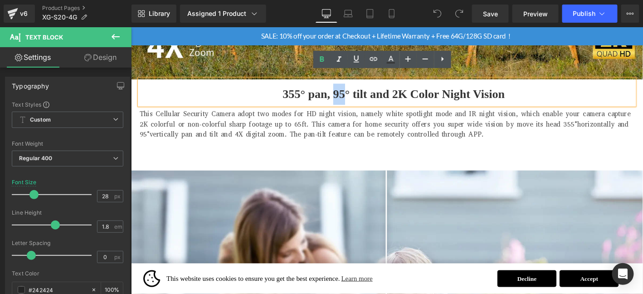
click at [348, 92] on span "355° pan, 95° tilt and 2K Color Night Vision" at bounding box center [412, 98] width 238 height 14
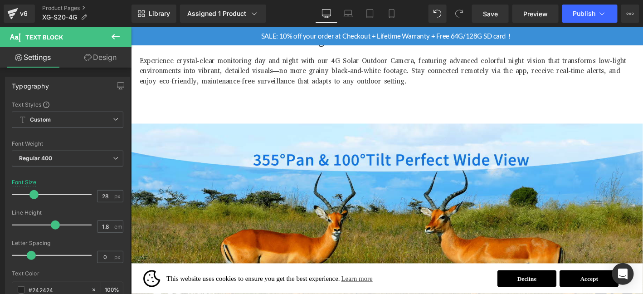
scroll to position [2538, 0]
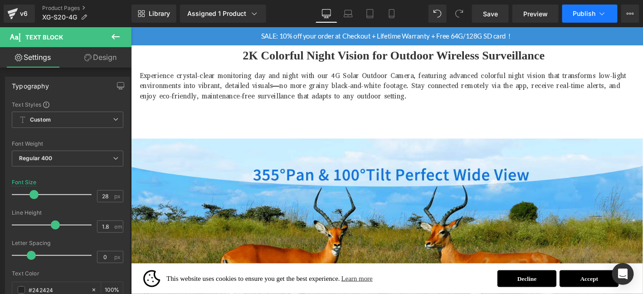
click at [591, 15] on span "Publish" at bounding box center [584, 13] width 23 height 7
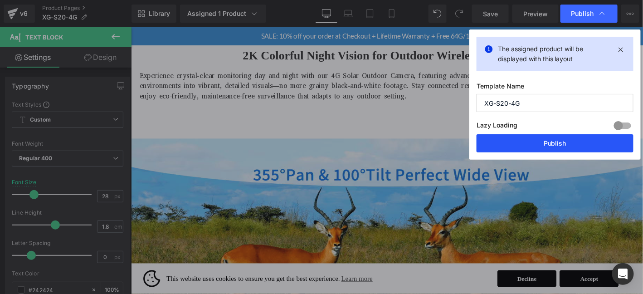
click at [570, 147] on button "Publish" at bounding box center [555, 143] width 157 height 18
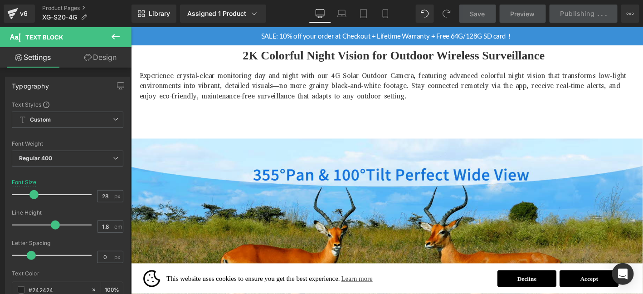
scroll to position [2750, 0]
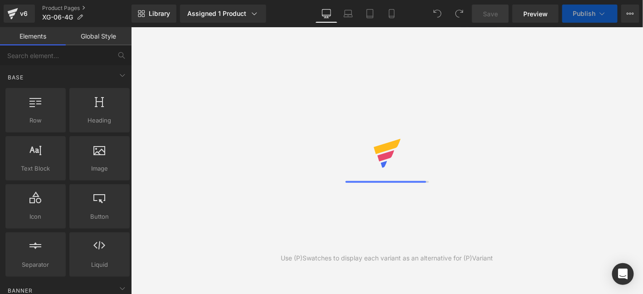
select select "pictures-first"
select select
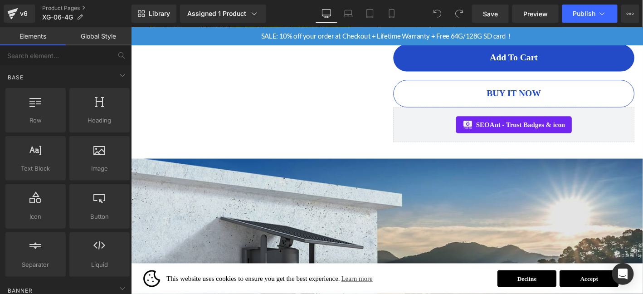
scroll to position [423, 0]
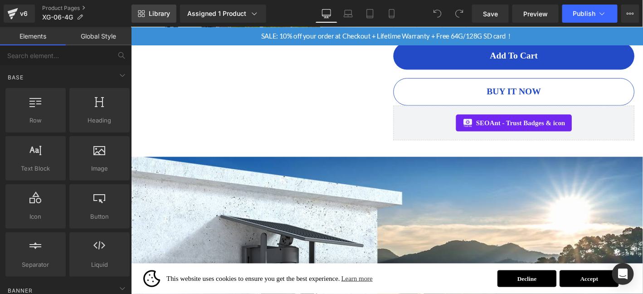
click at [162, 14] on span "Library" at bounding box center [159, 14] width 21 height 8
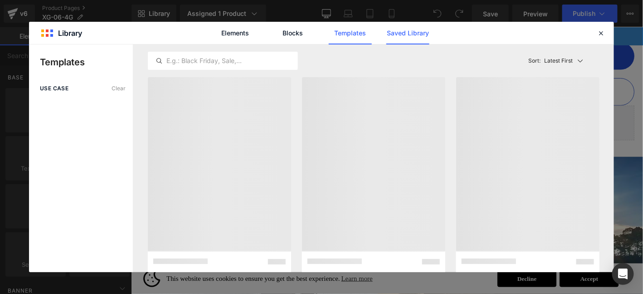
click at [414, 24] on link "Saved Library" at bounding box center [407, 33] width 43 height 23
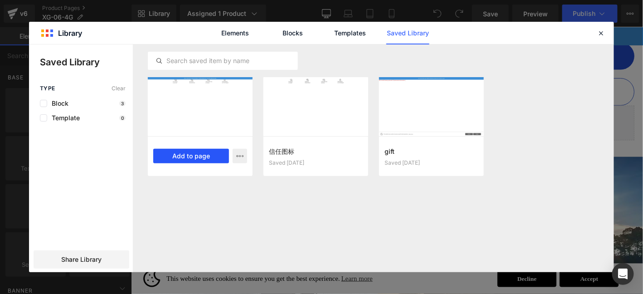
click at [209, 157] on button "Add to page" at bounding box center [191, 156] width 76 height 15
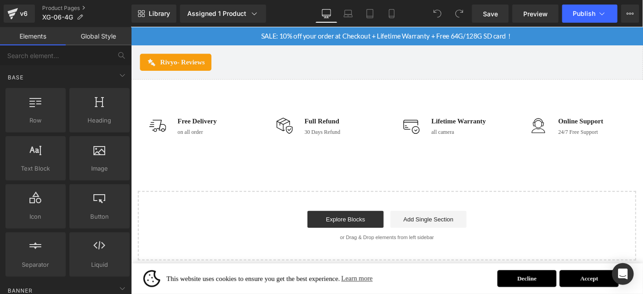
scroll to position [6550, 0]
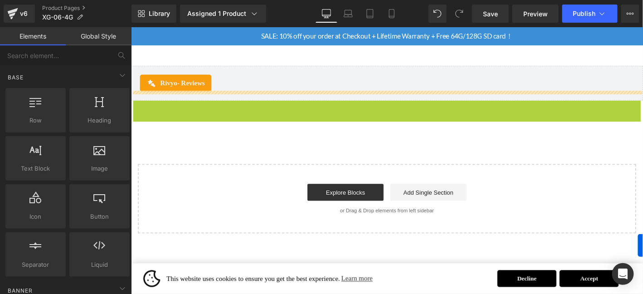
drag, startPoint x: 678, startPoint y: 166, endPoint x: 678, endPoint y: 223, distance: 56.7
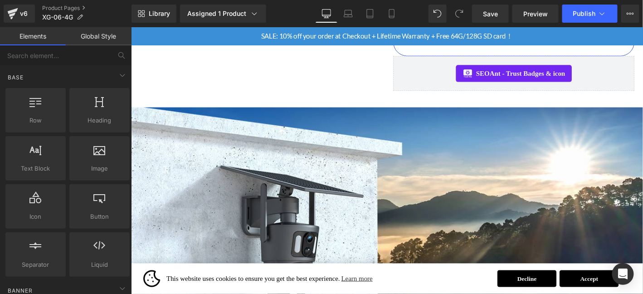
scroll to position [448, 0]
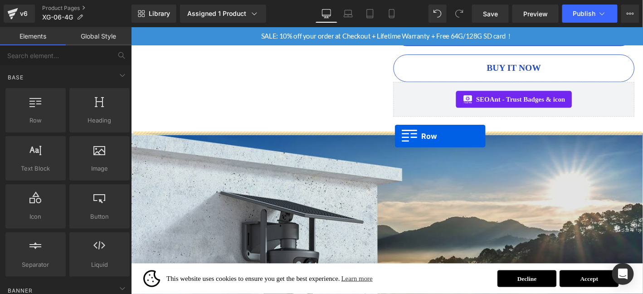
click at [413, 143] on img at bounding box center [405, 284] width 549 height 287
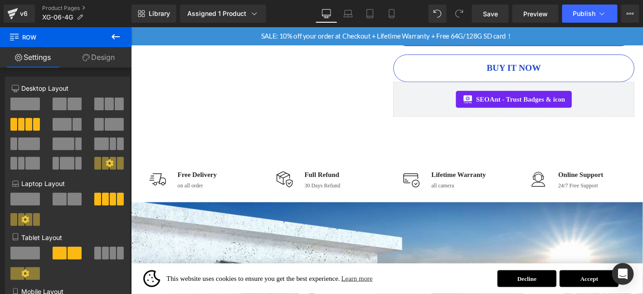
click at [119, 36] on icon at bounding box center [116, 36] width 8 height 5
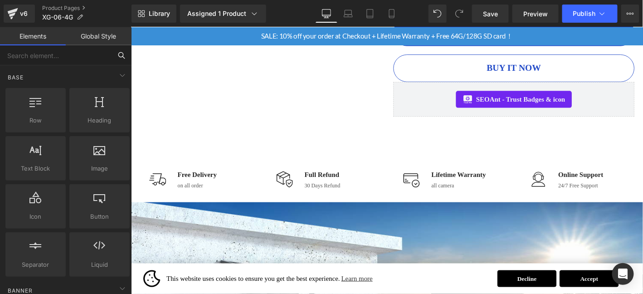
click at [50, 54] on input "text" at bounding box center [56, 55] width 112 height 20
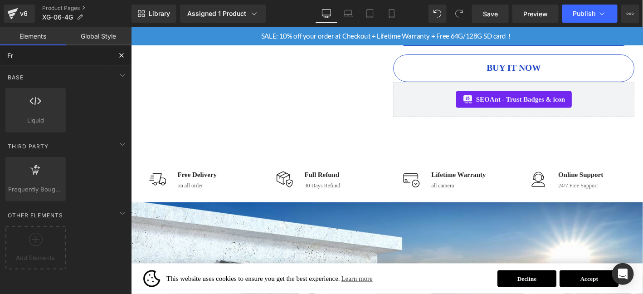
type input "F"
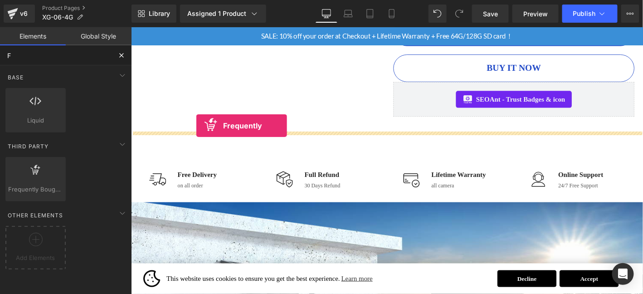
drag, startPoint x: 194, startPoint y: 156, endPoint x: 200, endPoint y: 132, distance: 24.0
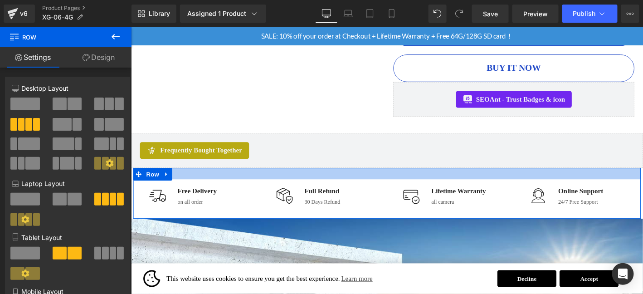
drag, startPoint x: 473, startPoint y: 177, endPoint x: 479, endPoint y: 157, distance: 20.5
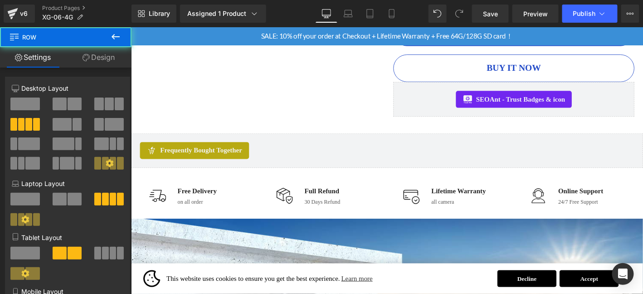
click at [476, 229] on div "Image Free Delivery Text Block on all order Text Block Icon List Image Full Ref…" at bounding box center [405, 205] width 544 height 54
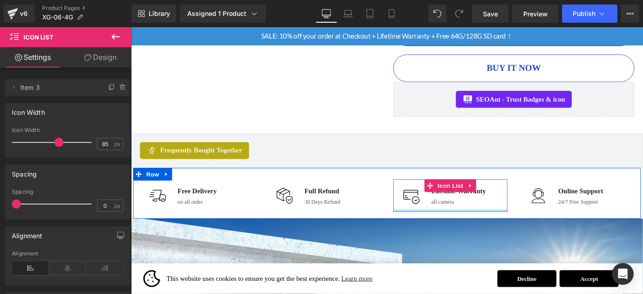
drag, startPoint x: 474, startPoint y: 227, endPoint x: 425, endPoint y: 227, distance: 49.4
click at [481, 222] on div at bounding box center [473, 223] width 122 height 3
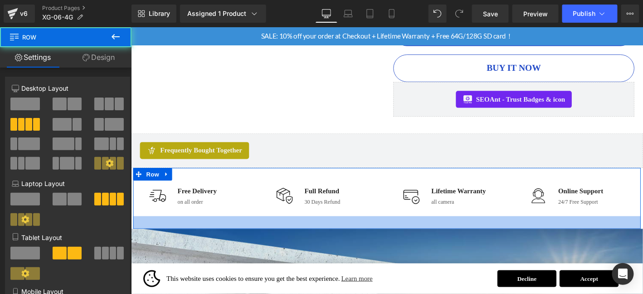
drag, startPoint x: 398, startPoint y: 229, endPoint x: 399, endPoint y: 239, distance: 10.9
click at [399, 239] on div at bounding box center [405, 236] width 544 height 14
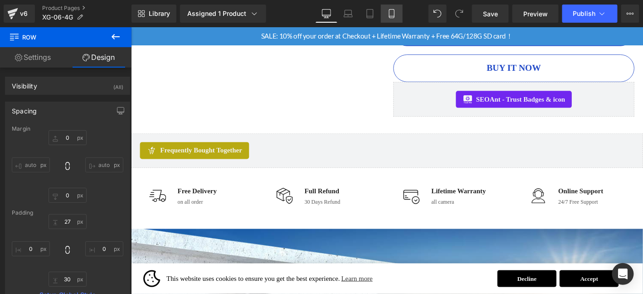
click at [393, 15] on icon at bounding box center [391, 13] width 9 height 9
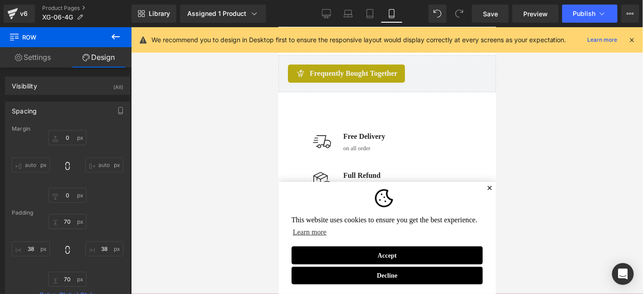
scroll to position [783, 0]
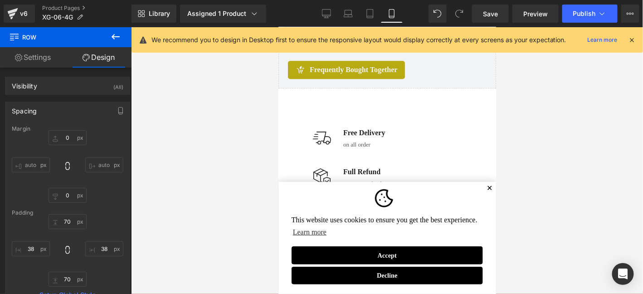
drag, startPoint x: 488, startPoint y: 187, endPoint x: 373, endPoint y: 114, distance: 135.6
click at [488, 187] on span "✕" at bounding box center [489, 187] width 6 height 5
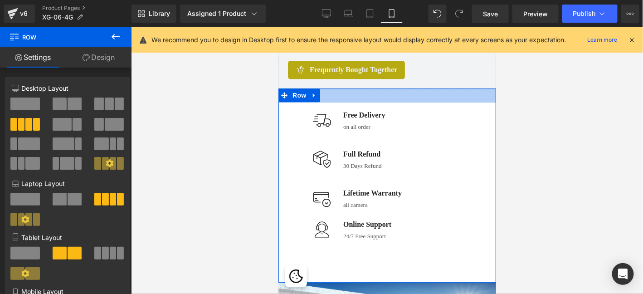
drag, startPoint x: 378, startPoint y: 96, endPoint x: 385, endPoint y: 78, distance: 18.8
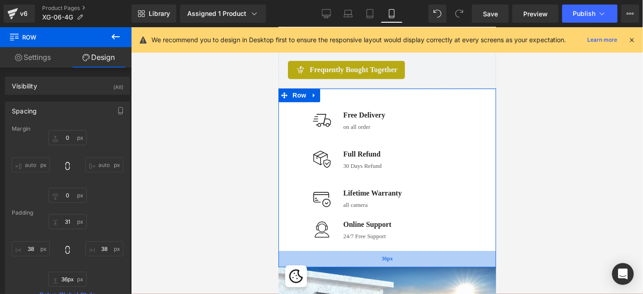
drag, startPoint x: 364, startPoint y: 276, endPoint x: 373, endPoint y: 261, distance: 17.3
click at [373, 261] on div "36px" at bounding box center [387, 258] width 218 height 16
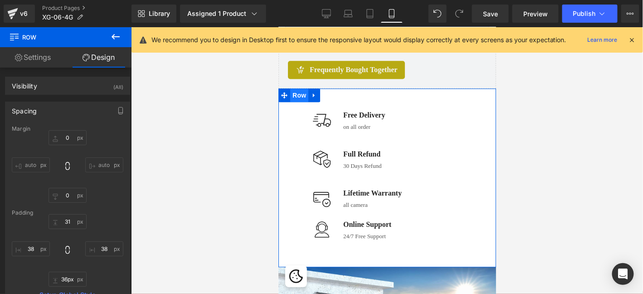
click at [302, 94] on span "Row" at bounding box center [299, 95] width 18 height 14
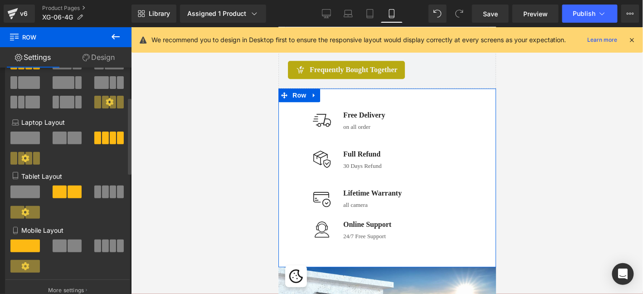
scroll to position [91, 0]
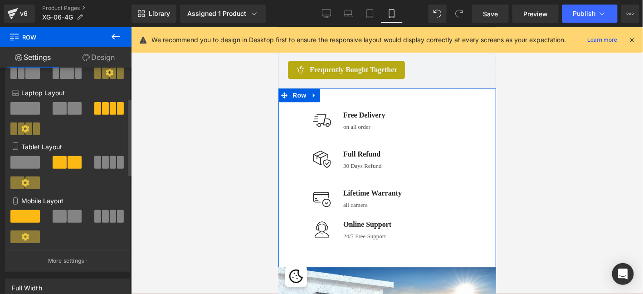
click at [64, 221] on span at bounding box center [60, 216] width 14 height 13
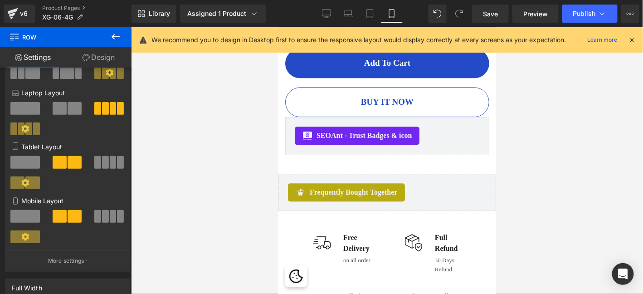
scroll to position [617, 0]
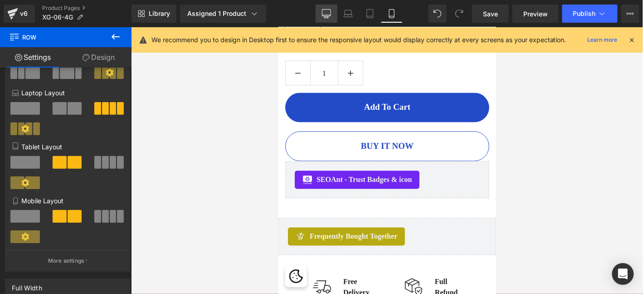
click at [335, 14] on link "Desktop" at bounding box center [327, 14] width 22 height 18
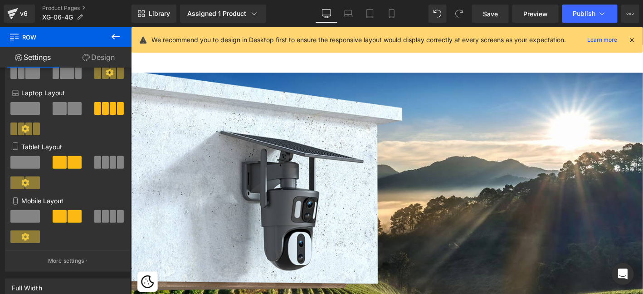
scroll to position [372, 0]
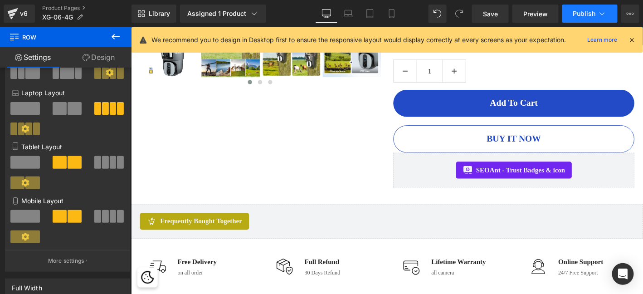
click at [595, 14] on span "Publish" at bounding box center [584, 13] width 23 height 7
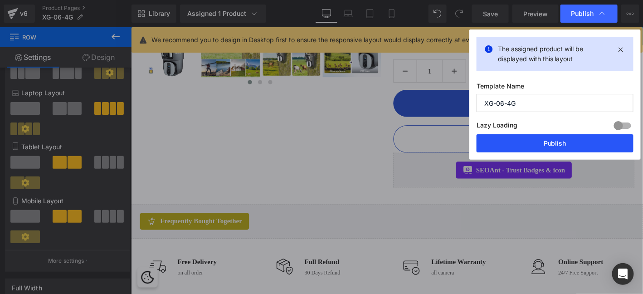
click at [590, 146] on button "Publish" at bounding box center [555, 143] width 157 height 18
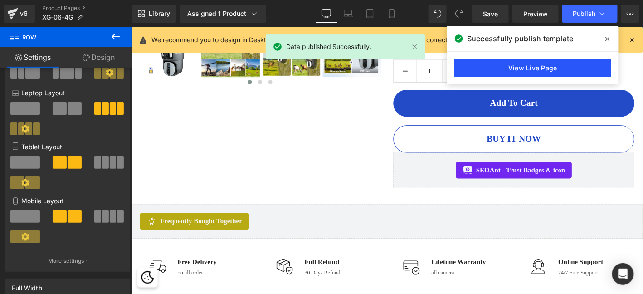
click at [580, 70] on link "View Live Page" at bounding box center [532, 68] width 157 height 18
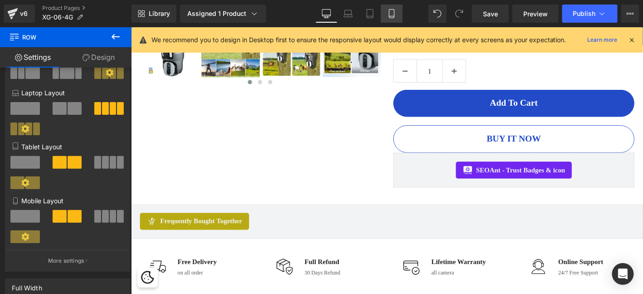
click at [391, 11] on icon at bounding box center [391, 13] width 9 height 9
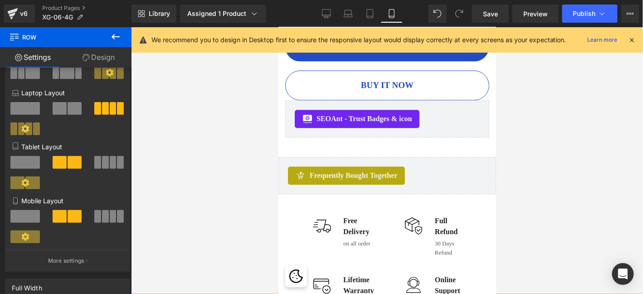
scroll to position [737, 0]
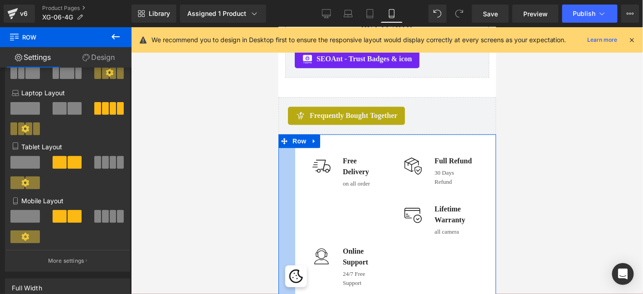
drag, startPoint x: 279, startPoint y: 191, endPoint x: 268, endPoint y: 191, distance: 11.8
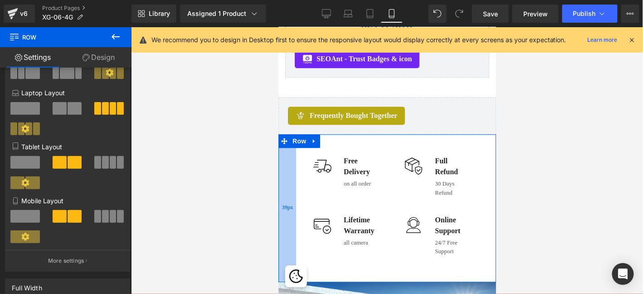
click at [280, 195] on div "39px" at bounding box center [287, 207] width 18 height 147
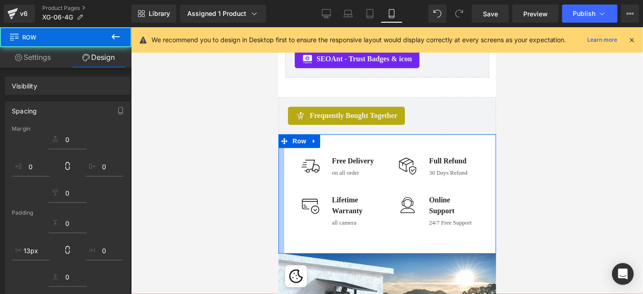
drag, startPoint x: 284, startPoint y: 198, endPoint x: 277, endPoint y: 198, distance: 6.8
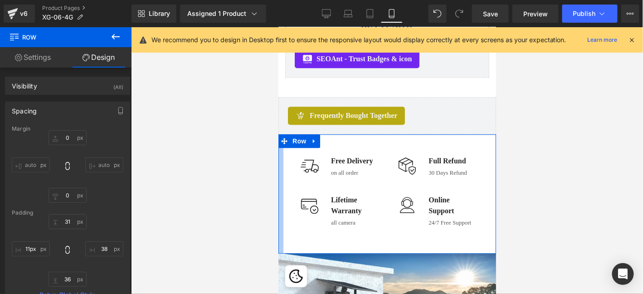
drag, startPoint x: 556, startPoint y: 225, endPoint x: 280, endPoint y: 198, distance: 276.6
click at [280, 198] on div at bounding box center [280, 193] width 5 height 119
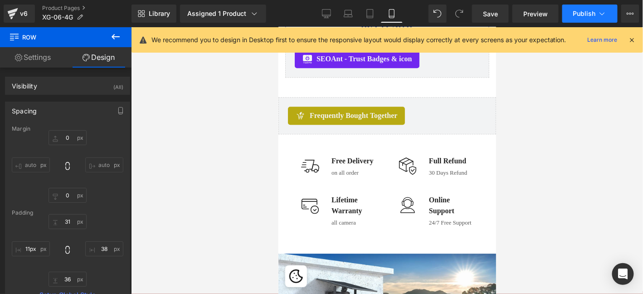
click at [582, 10] on span "Publish" at bounding box center [584, 13] width 23 height 7
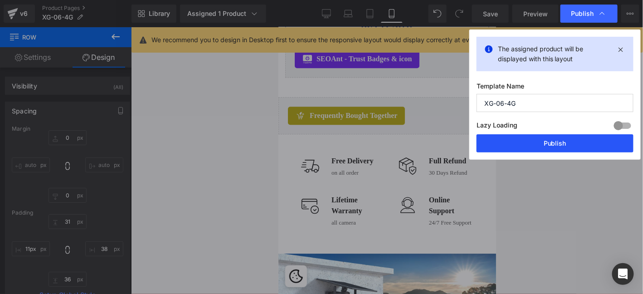
click at [557, 144] on button "Publish" at bounding box center [555, 143] width 157 height 18
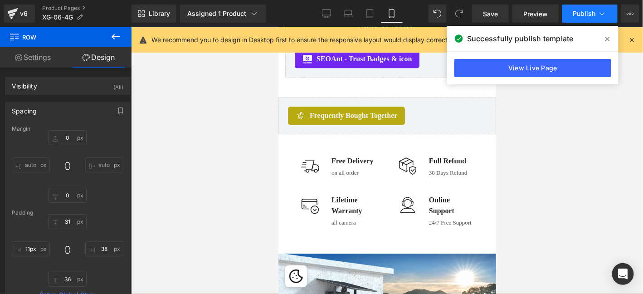
click at [571, 11] on button "Publish" at bounding box center [589, 14] width 55 height 18
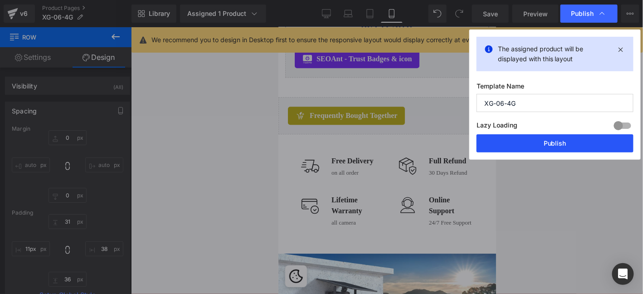
click at [582, 144] on button "Publish" at bounding box center [555, 143] width 157 height 18
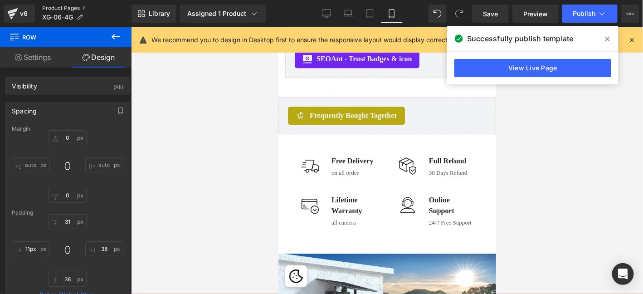
click at [64, 10] on link "Product Pages" at bounding box center [86, 8] width 89 height 7
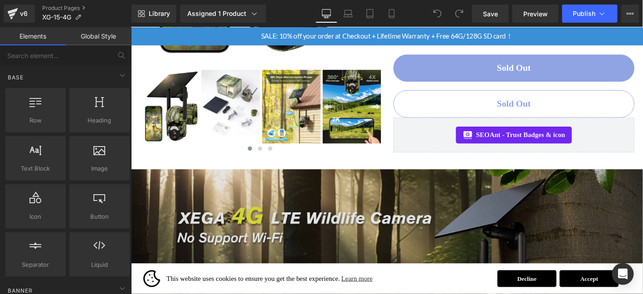
scroll to position [377, 0]
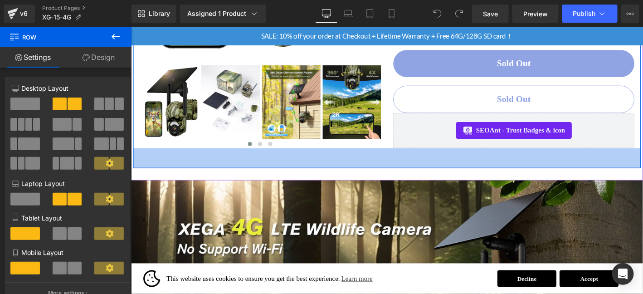
drag, startPoint x: 322, startPoint y: 160, endPoint x: 312, endPoint y: 176, distance: 19.8
click at [312, 176] on div "47px" at bounding box center [405, 166] width 544 height 21
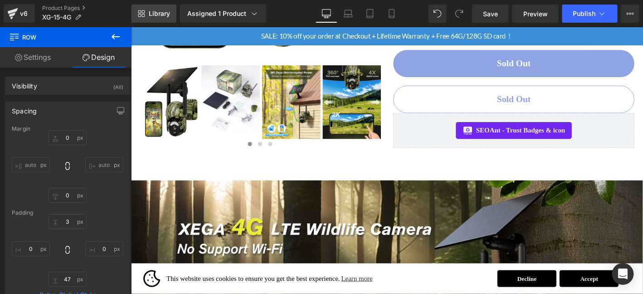
click at [160, 13] on span "Library" at bounding box center [159, 14] width 21 height 8
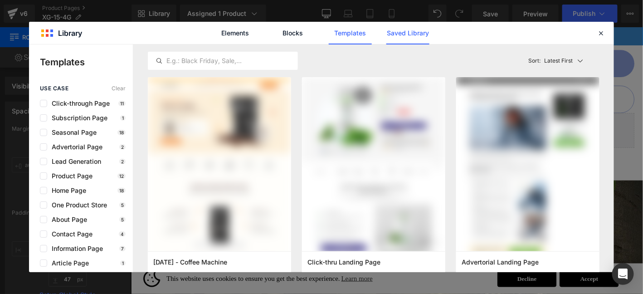
click at [416, 41] on link "Saved Library" at bounding box center [407, 33] width 43 height 23
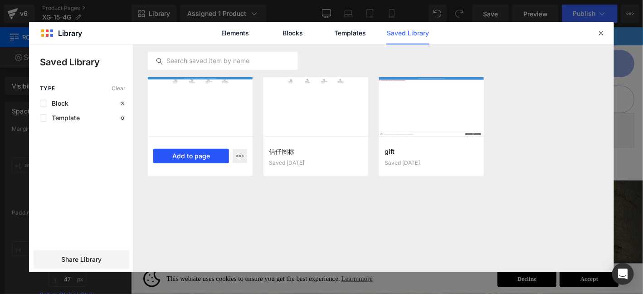
click at [204, 157] on button "Add to page" at bounding box center [191, 156] width 76 height 15
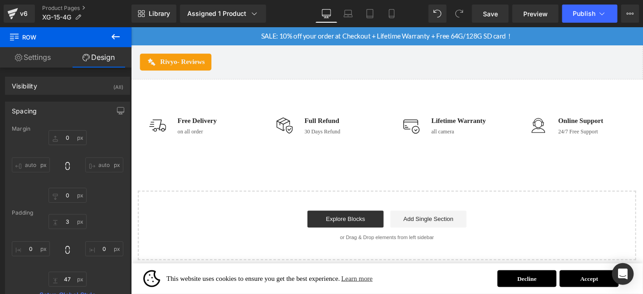
scroll to position [4930, 0]
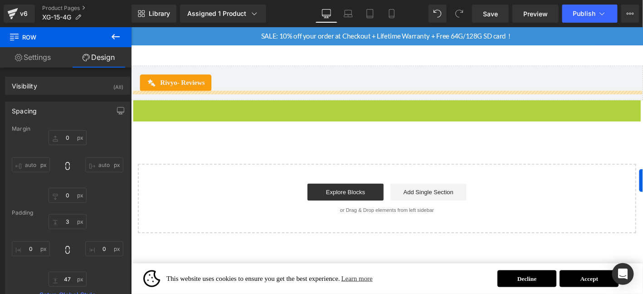
drag, startPoint x: 678, startPoint y: 141, endPoint x: 675, endPoint y: 191, distance: 50.4
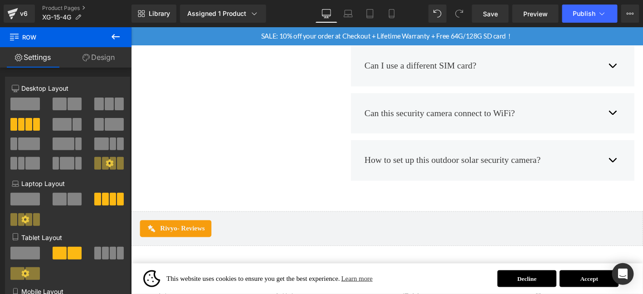
scroll to position [4782, 0]
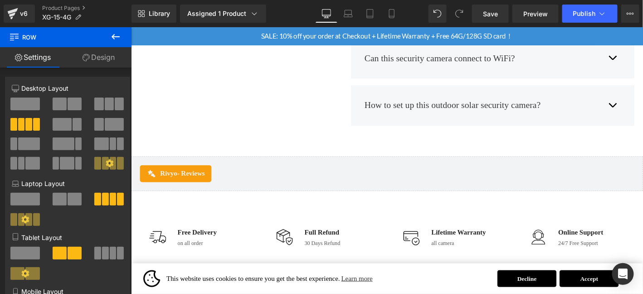
drag, startPoint x: 147, startPoint y: 200, endPoint x: 678, endPoint y: 226, distance: 531.7
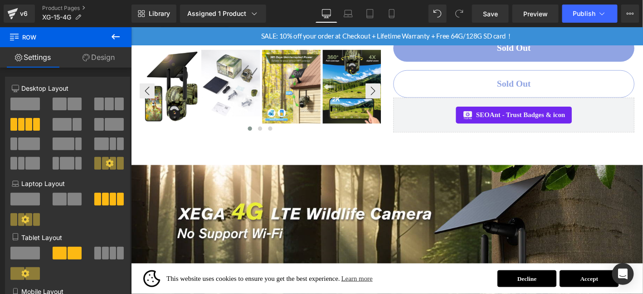
scroll to position [366, 0]
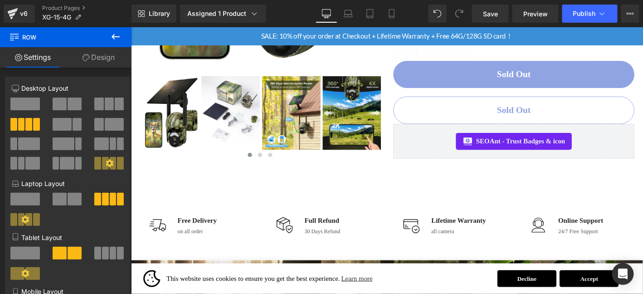
click at [112, 37] on icon at bounding box center [116, 36] width 8 height 5
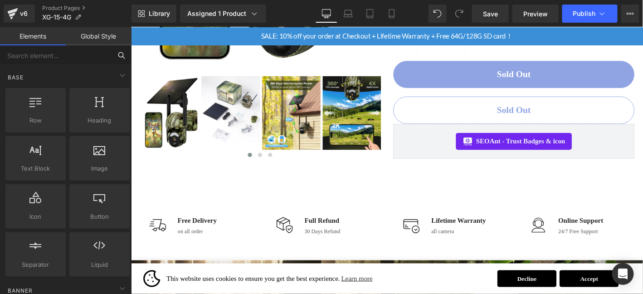
click at [82, 60] on input "text" at bounding box center [56, 55] width 112 height 20
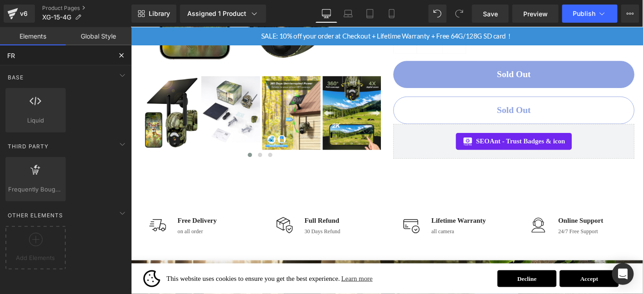
type input "FRE"
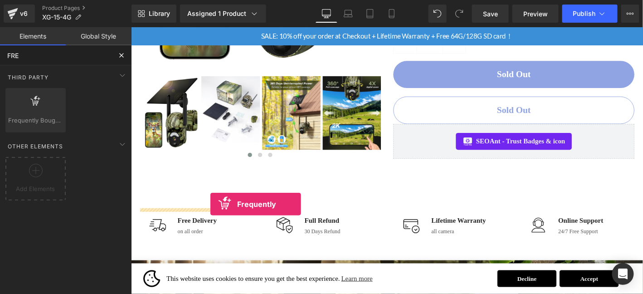
drag, startPoint x: 169, startPoint y: 132, endPoint x: 215, endPoint y: 216, distance: 96.0
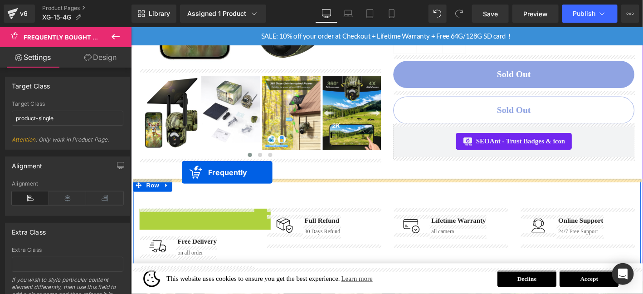
drag, startPoint x: 189, startPoint y: 212, endPoint x: 185, endPoint y: 182, distance: 30.2
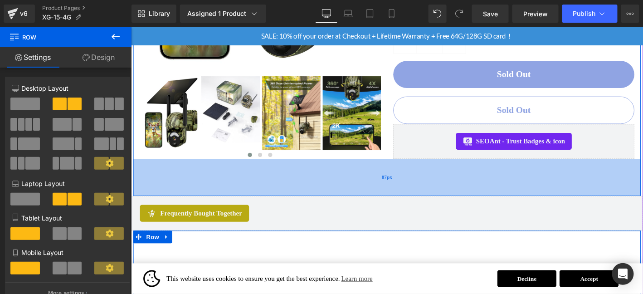
click at [235, 195] on div "87px" at bounding box center [405, 187] width 544 height 39
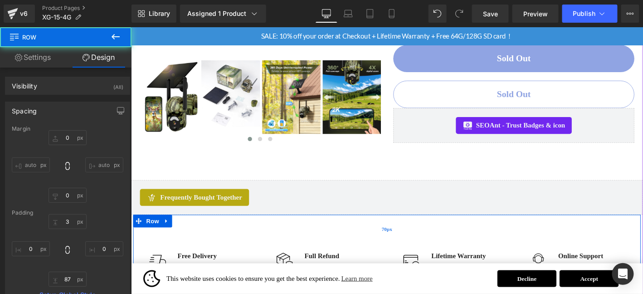
scroll to position [456, 0]
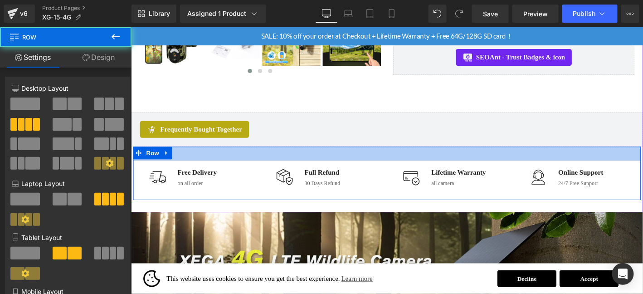
drag, startPoint x: 362, startPoint y: 161, endPoint x: 375, endPoint y: 145, distance: 20.4
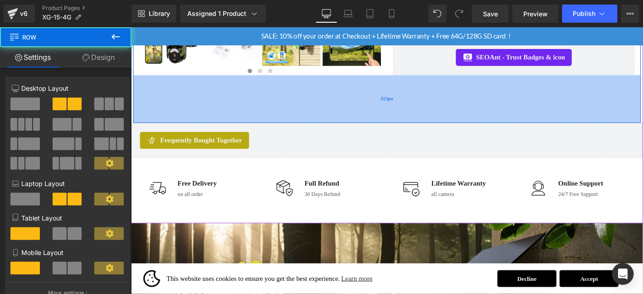
drag, startPoint x: 414, startPoint y: 98, endPoint x: 416, endPoint y: 110, distance: 11.5
click at [416, 110] on div "113px" at bounding box center [405, 103] width 544 height 51
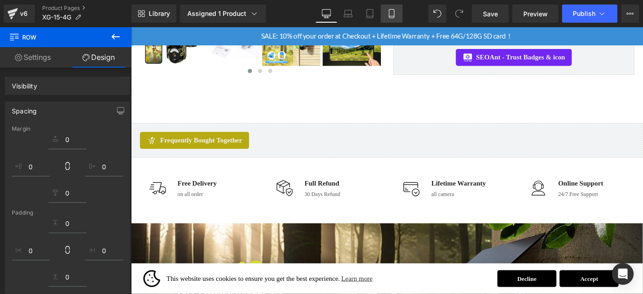
click at [390, 15] on icon at bounding box center [391, 13] width 9 height 9
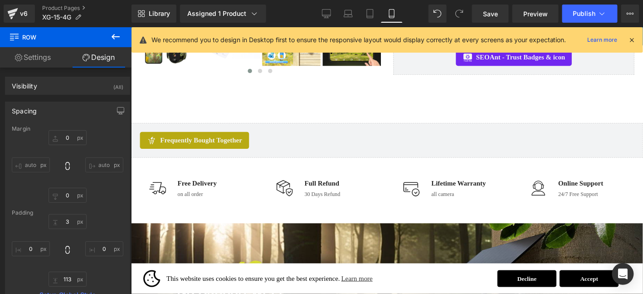
scroll to position [0, 0]
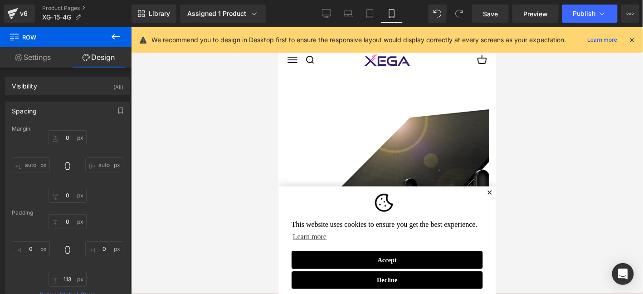
type input "0"
type input "113"
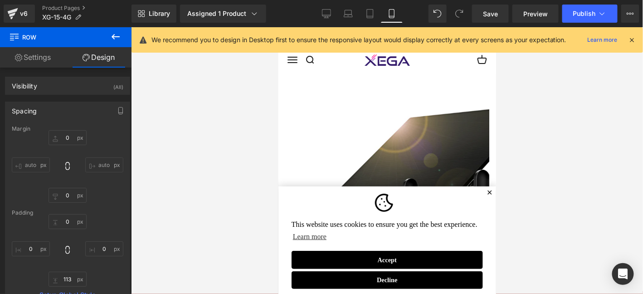
type input "0"
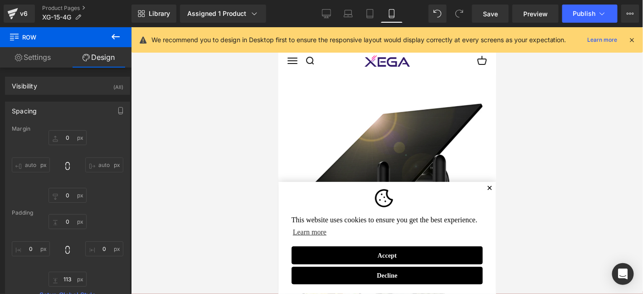
click at [487, 188] on span "✕" at bounding box center [489, 187] width 6 height 5
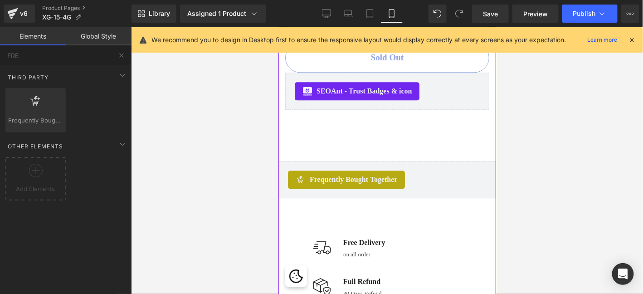
scroll to position [846, 0]
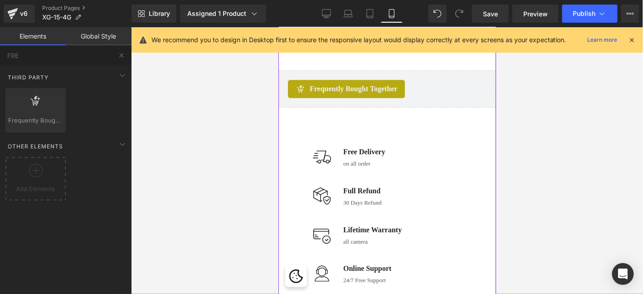
click at [293, 112] on div "Image Free Delivery Text Block on all order Text Block Icon List Image Full Ref…" at bounding box center [387, 216] width 218 height 219
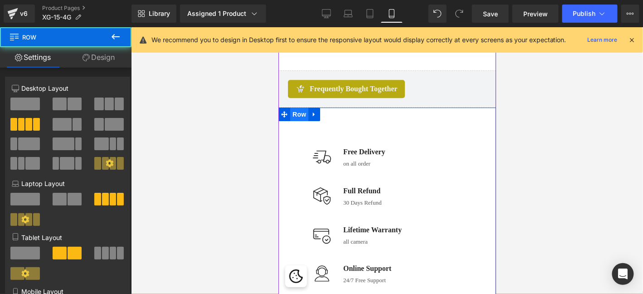
click at [295, 115] on span "Row" at bounding box center [299, 114] width 18 height 14
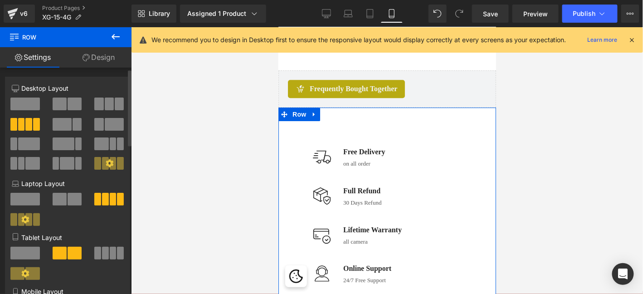
scroll to position [106, 0]
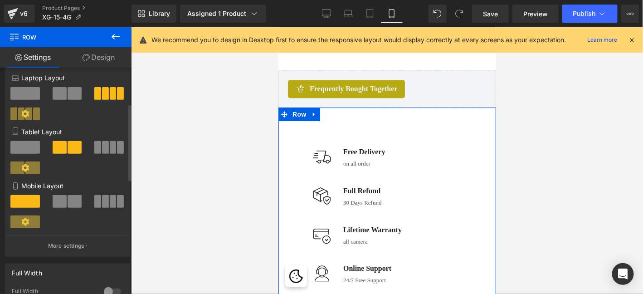
click at [68, 213] on div at bounding box center [68, 205] width 42 height 20
click at [68, 205] on span at bounding box center [75, 201] width 14 height 13
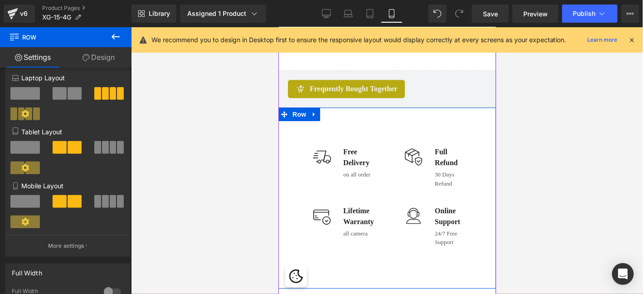
click at [309, 133] on div "Image Free Delivery Text Block on all order Text Block Icon List Image Full Ref…" at bounding box center [387, 197] width 218 height 180
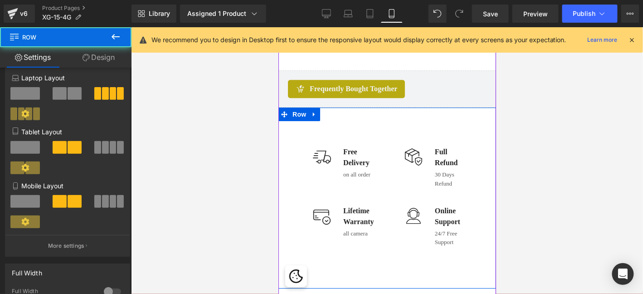
click at [295, 183] on div "Image Free Delivery Text Block on all order Text Block Icon List Image Full Ref…" at bounding box center [387, 197] width 218 height 180
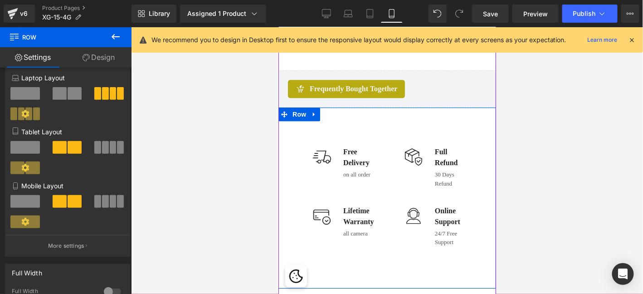
click at [289, 149] on div "Image Free Delivery Text Block on all order Text Block Icon List Image Full Ref…" at bounding box center [387, 197] width 218 height 180
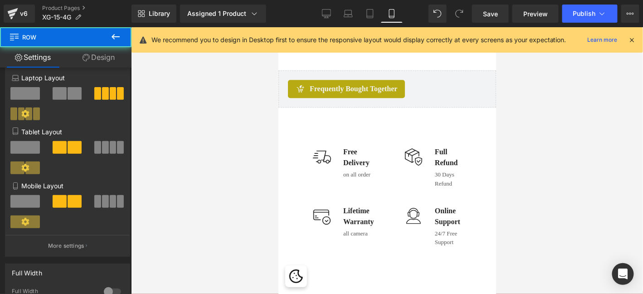
click at [225, 131] on div at bounding box center [387, 160] width 512 height 267
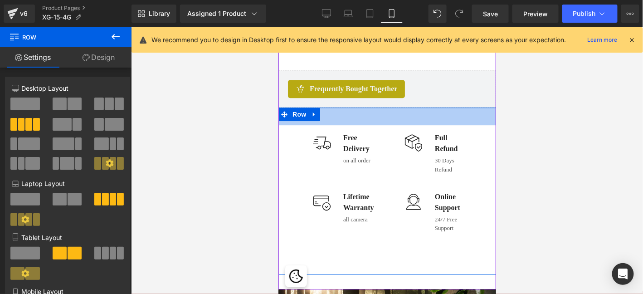
drag, startPoint x: 359, startPoint y: 119, endPoint x: 368, endPoint y: 104, distance: 17.5
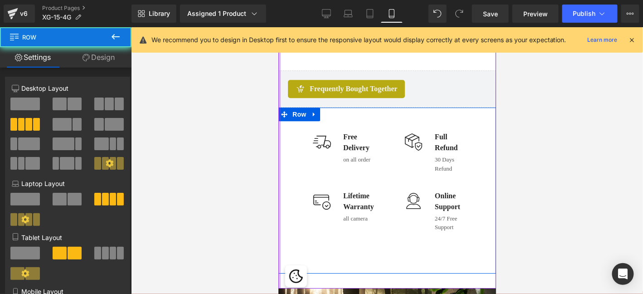
click at [300, 156] on div "Image Free Delivery Text Block on all order Text Block Icon List" at bounding box center [341, 149] width 92 height 50
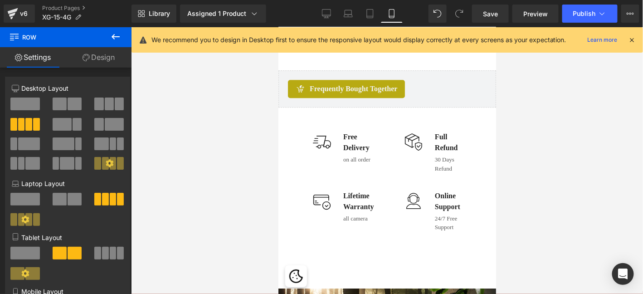
click at [546, 154] on div at bounding box center [387, 160] width 512 height 267
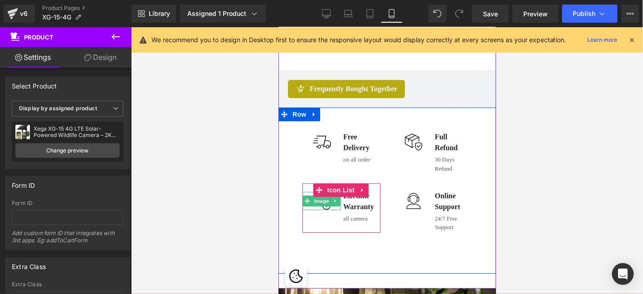
click at [307, 195] on span at bounding box center [307, 200] width 10 height 11
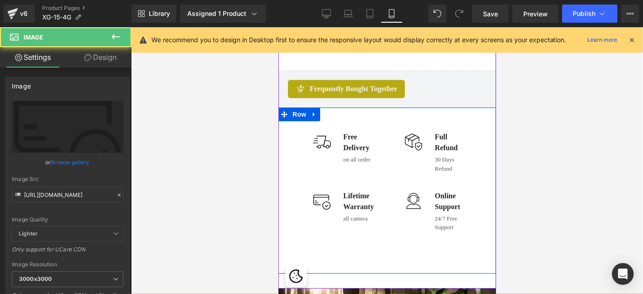
click at [295, 148] on div "Image Free Delivery Text Block on all order Text Block Icon List" at bounding box center [341, 149] width 92 height 50
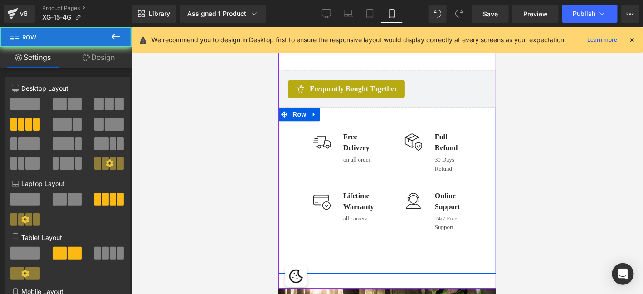
click at [290, 124] on div "Image Free Delivery Text Block on all order Text Block Icon List Image Full Ref…" at bounding box center [387, 190] width 218 height 166
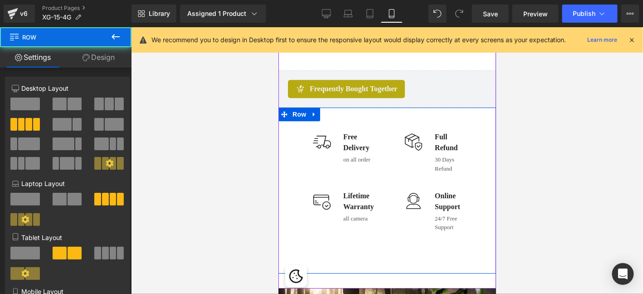
click at [290, 157] on div "Image Free Delivery Text Block on all order Text Block Icon List Image Full Ref…" at bounding box center [387, 190] width 218 height 166
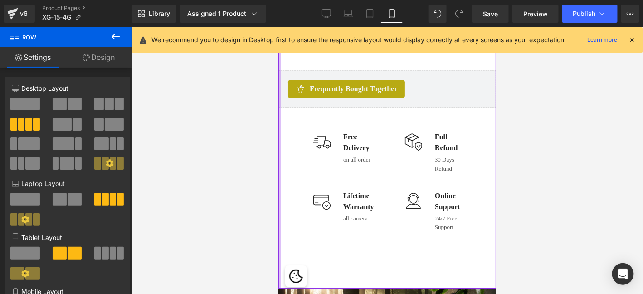
click at [304, 162] on div "Image Free Delivery Text Block on all order Text Block" at bounding box center [341, 148] width 78 height 35
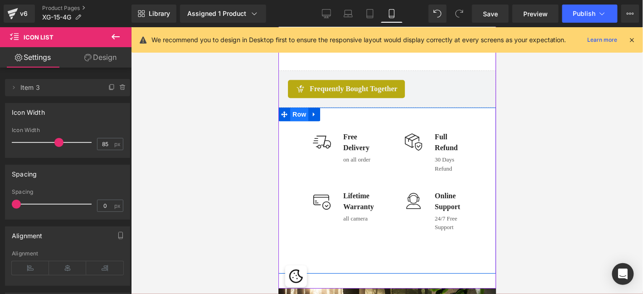
click at [294, 107] on span "Row" at bounding box center [299, 114] width 18 height 14
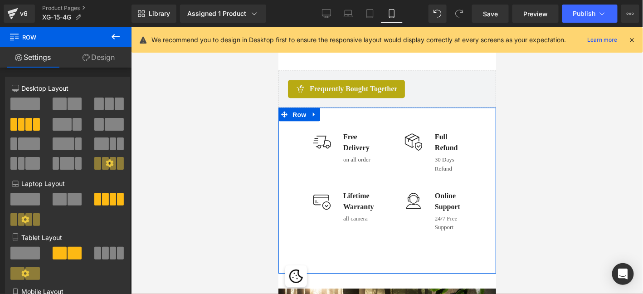
drag, startPoint x: 107, startPoint y: 63, endPoint x: 76, endPoint y: 97, distance: 45.9
click at [107, 63] on link "Design" at bounding box center [99, 57] width 66 height 20
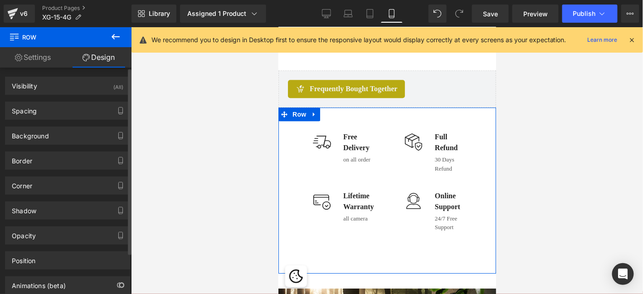
click at [47, 112] on div "Spacing" at bounding box center [67, 110] width 124 height 17
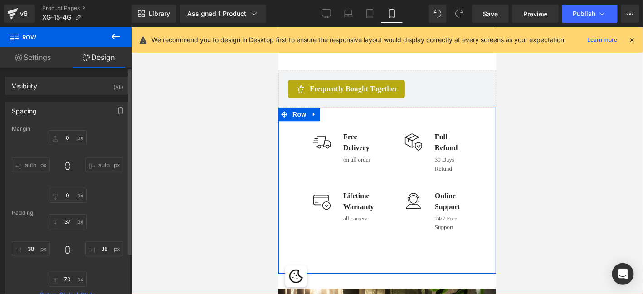
type input "0"
type input "37"
type input "38"
type input "70"
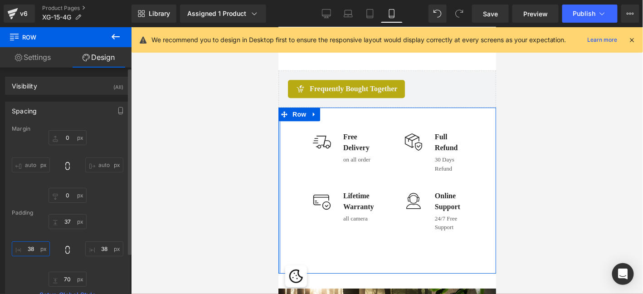
click at [29, 246] on input "38" at bounding box center [31, 248] width 38 height 15
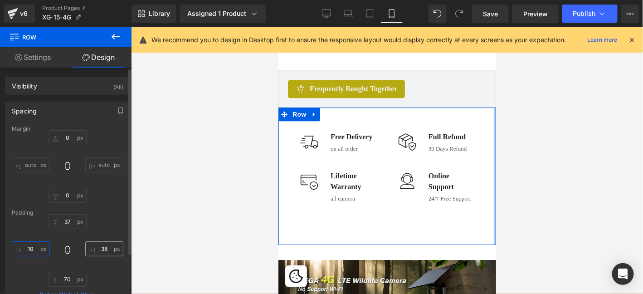
type input "10"
click at [104, 250] on input "38" at bounding box center [104, 248] width 38 height 15
type input "10"
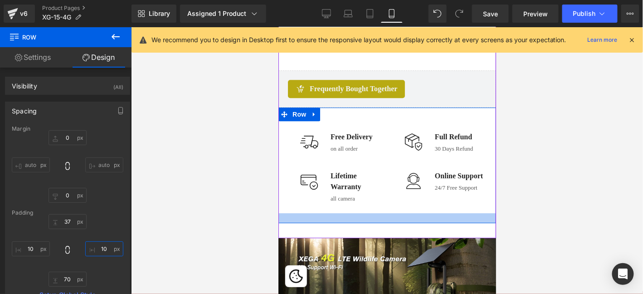
type input "8px"
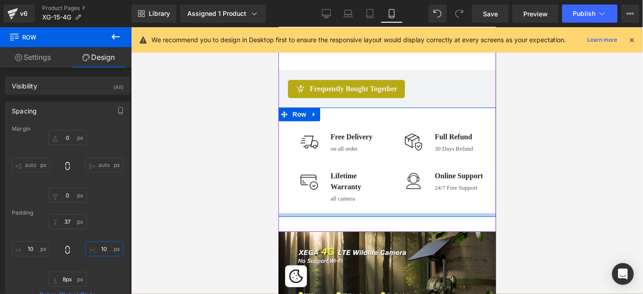
drag, startPoint x: 416, startPoint y: 212, endPoint x: 419, endPoint y: 205, distance: 6.9
click at [419, 205] on div "Image Free Delivery Text Block on all order Text Block Icon List Image Full Ref…" at bounding box center [387, 161] width 218 height 109
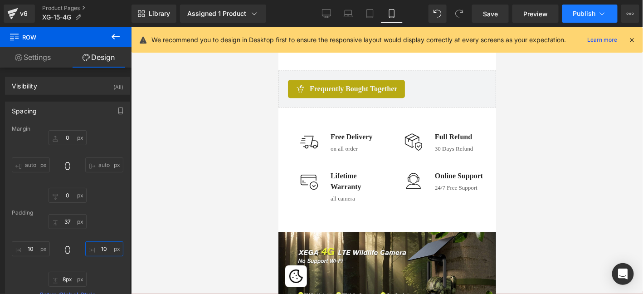
type input "10"
click at [583, 16] on span "Publish" at bounding box center [584, 13] width 23 height 7
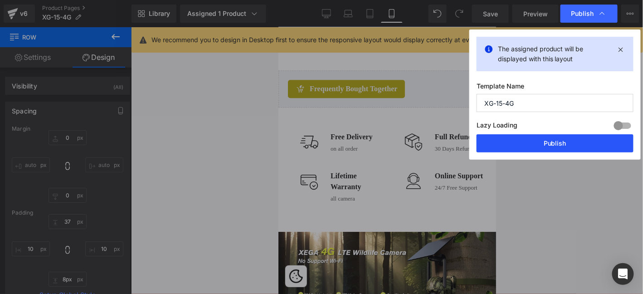
click at [539, 145] on button "Publish" at bounding box center [555, 143] width 157 height 18
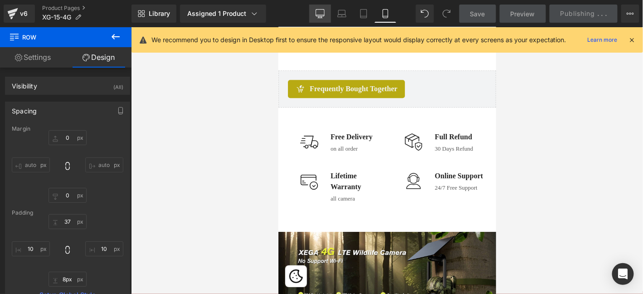
click at [330, 18] on link "Desktop" at bounding box center [320, 14] width 22 height 18
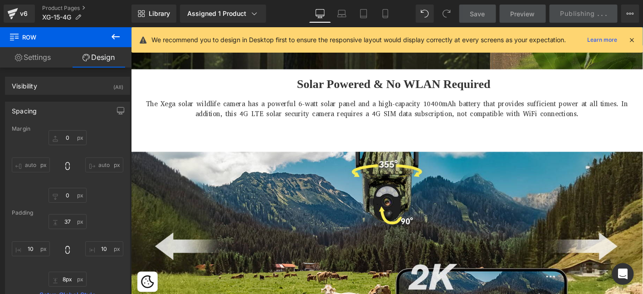
type input "0"
type input "33"
type input "0"
type input "6"
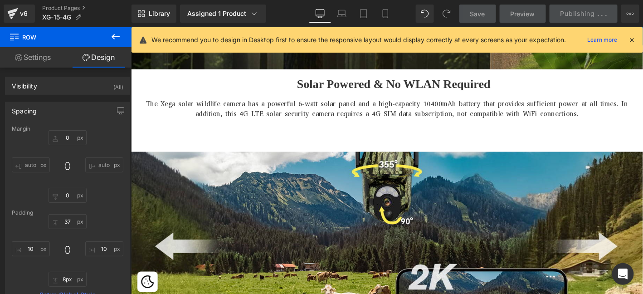
type input "0"
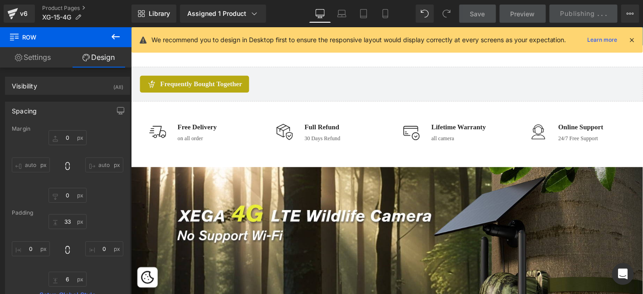
scroll to position [517, 0]
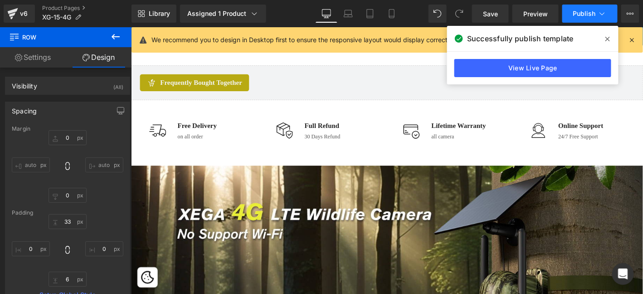
click at [575, 14] on span "Publish" at bounding box center [584, 13] width 23 height 7
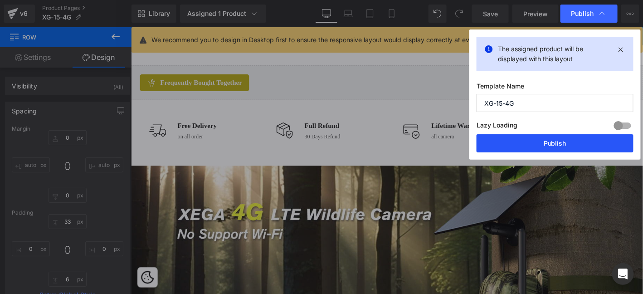
click at [574, 136] on button "Publish" at bounding box center [555, 143] width 157 height 18
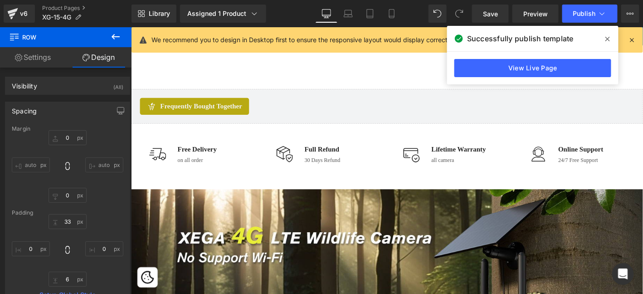
scroll to position [412, 0]
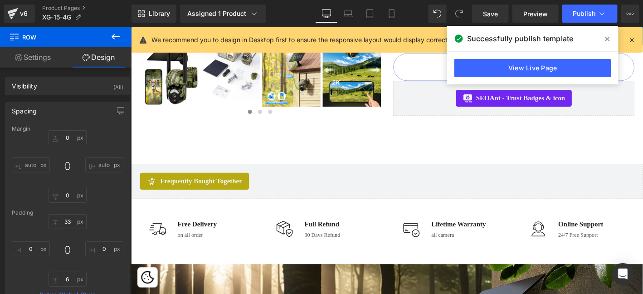
click at [614, 39] on span at bounding box center [607, 39] width 15 height 15
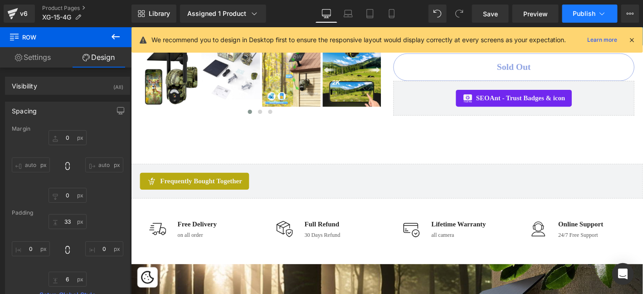
click at [579, 14] on span "Publish" at bounding box center [584, 13] width 23 height 7
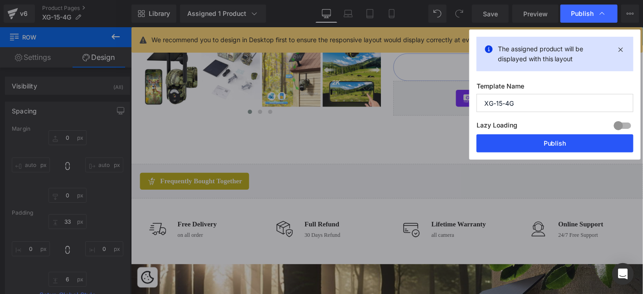
click at [571, 150] on button "Publish" at bounding box center [555, 143] width 157 height 18
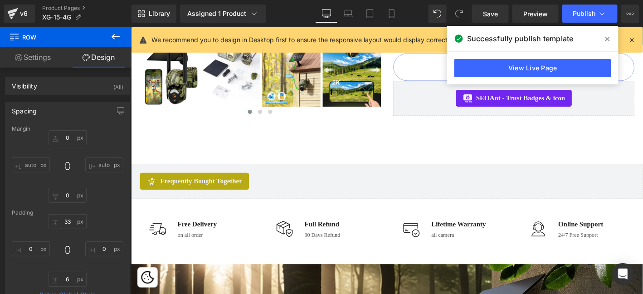
click at [601, 40] on span at bounding box center [607, 39] width 15 height 15
